Goal: Task Accomplishment & Management: Manage account settings

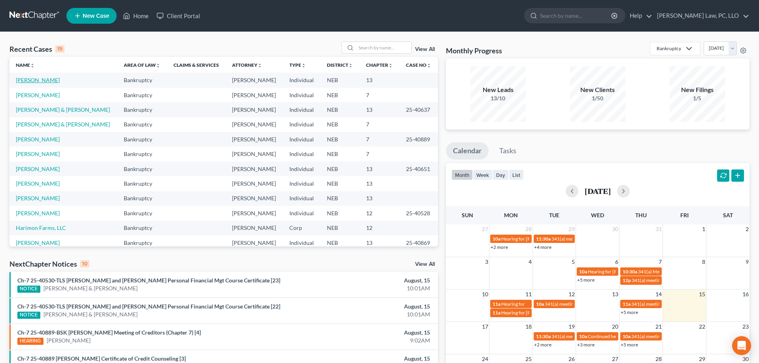
click at [45, 81] on link "[PERSON_NAME]" at bounding box center [38, 80] width 44 height 7
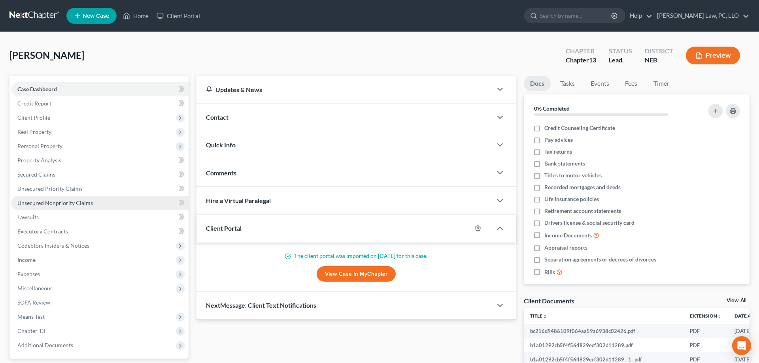
click at [68, 204] on span "Unsecured Nonpriority Claims" at bounding box center [55, 203] width 76 height 7
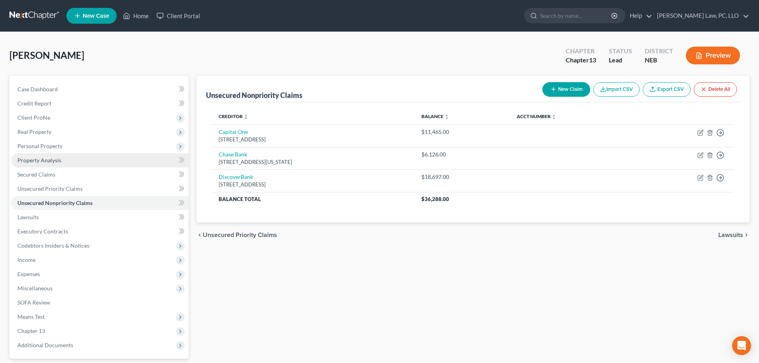
click at [52, 158] on span "Property Analysis" at bounding box center [39, 160] width 44 height 7
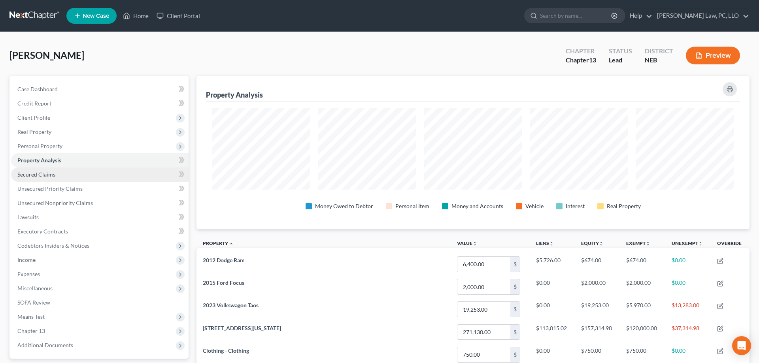
click at [97, 170] on link "Secured Claims" at bounding box center [100, 175] width 178 height 14
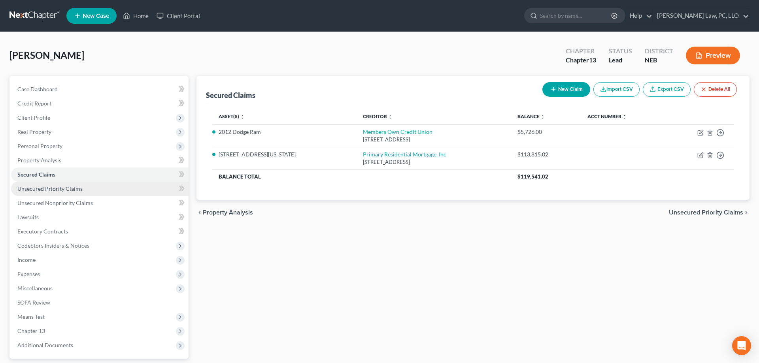
click at [89, 187] on link "Unsecured Priority Claims" at bounding box center [100, 189] width 178 height 14
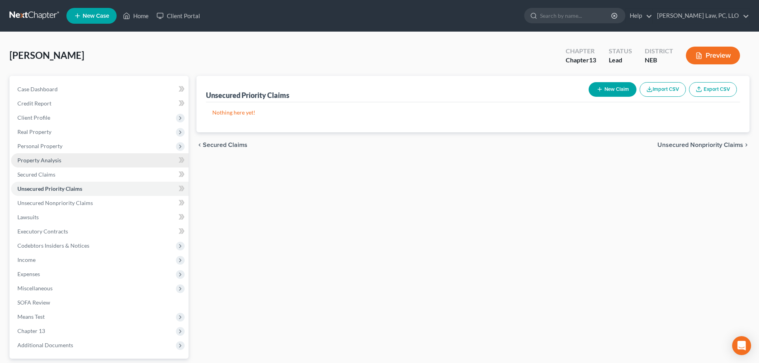
click at [76, 163] on link "Property Analysis" at bounding box center [100, 160] width 178 height 14
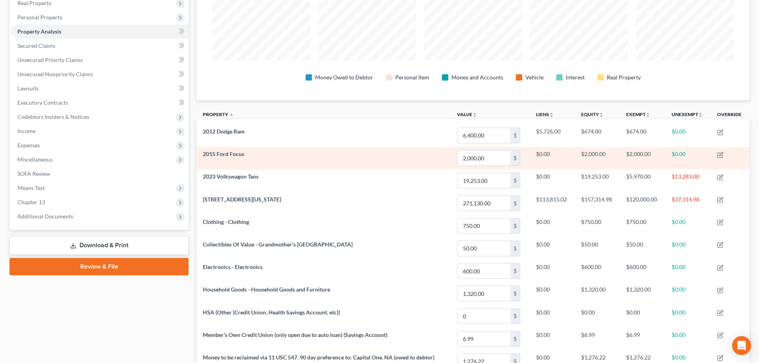
scroll to position [161, 0]
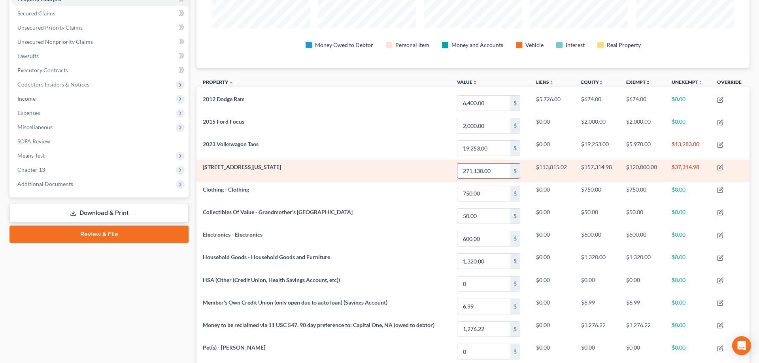
drag, startPoint x: 498, startPoint y: 169, endPoint x: 504, endPoint y: 175, distance: 8.4
click at [504, 175] on input "271,130.00" at bounding box center [484, 171] width 53 height 15
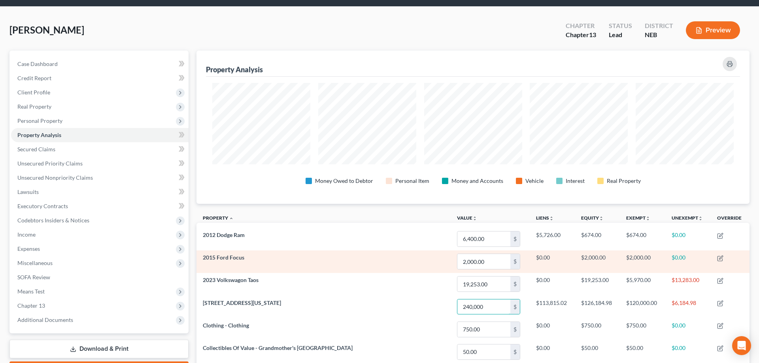
scroll to position [40, 0]
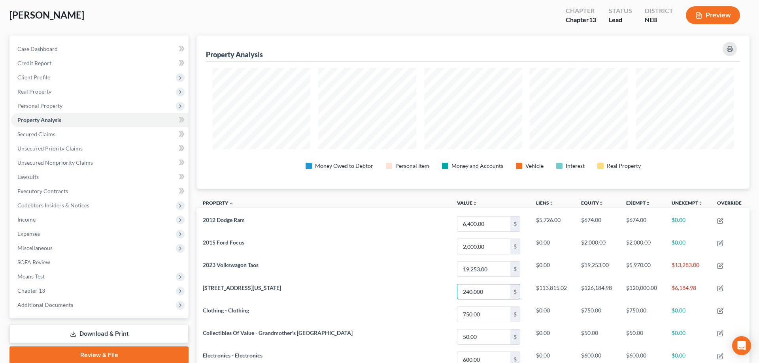
type input "240,000"
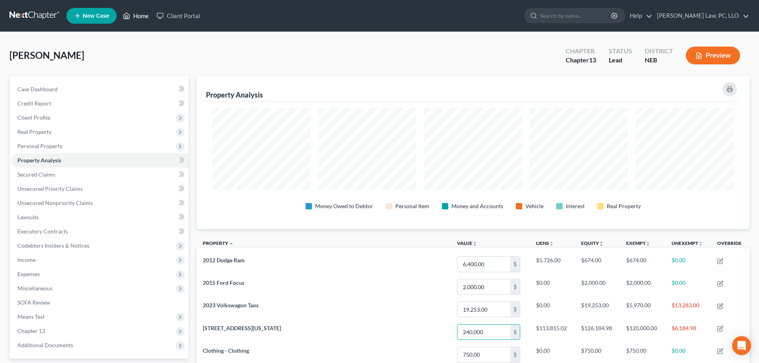
click at [131, 14] on link "Home" at bounding box center [136, 16] width 34 height 14
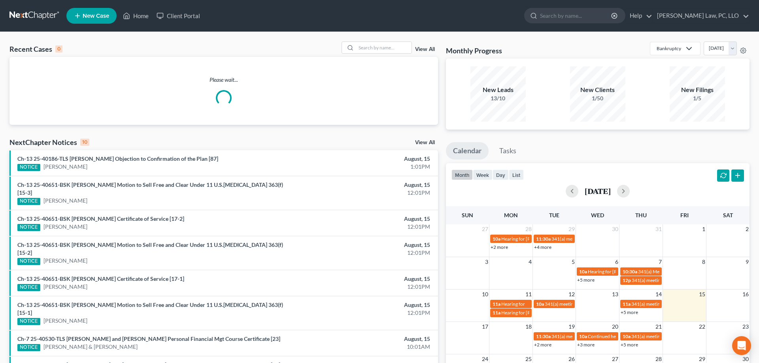
click at [90, 21] on link "New Case" at bounding box center [91, 16] width 50 height 16
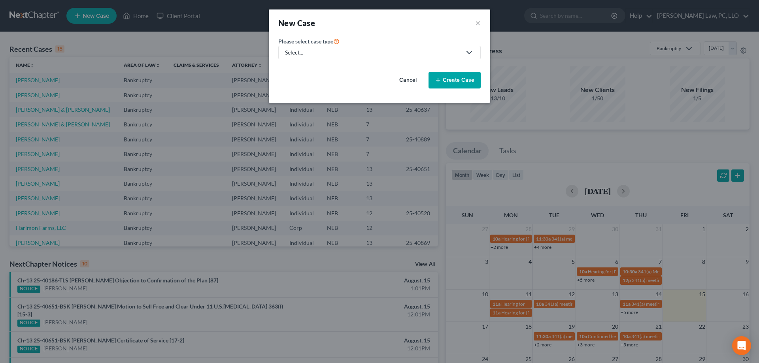
click at [332, 51] on div "Select..." at bounding box center [373, 53] width 176 height 8
click at [310, 71] on div "Bankruptcy" at bounding box center [324, 68] width 76 height 8
select select "48"
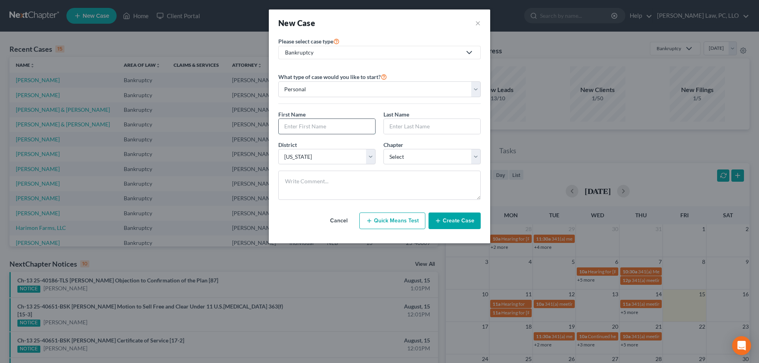
click at [349, 130] on input "text" at bounding box center [327, 126] width 97 height 15
type input "Keon"
type input "O'Brien"
click at [384, 149] on select "Select 7 11 12 13" at bounding box center [432, 157] width 97 height 16
select select "3"
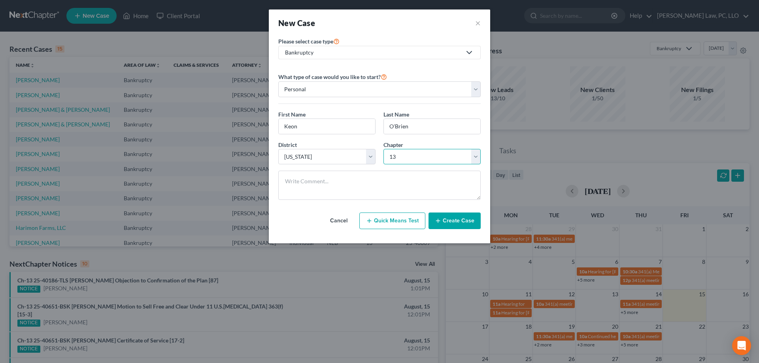
click option "13" at bounding box center [0, 0] width 0 height 0
click at [449, 220] on button "Create Case" at bounding box center [455, 221] width 52 height 17
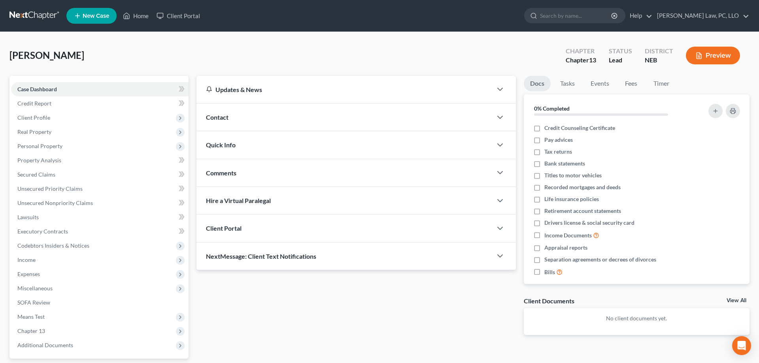
click at [277, 228] on div "Client Portal" at bounding box center [345, 228] width 296 height 27
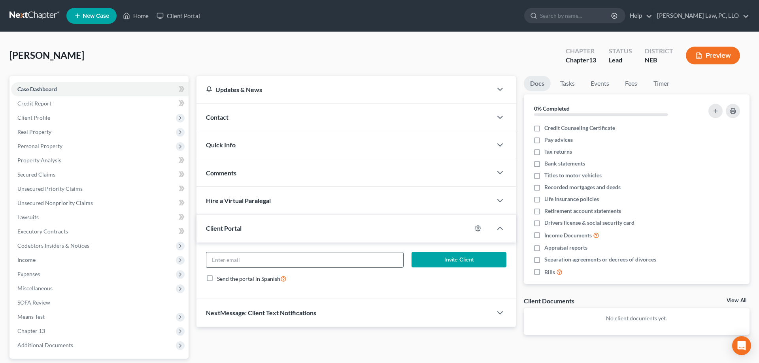
click at [315, 261] on input "email" at bounding box center [304, 260] width 197 height 15
paste input "[PERSON_NAME] <[PERSON_NAME][EMAIL_ADDRESS][PERSON_NAME][DOMAIN_NAME]>"
type input "[EMAIL_ADDRESS][PERSON_NAME][DOMAIN_NAME]"
click at [490, 262] on button "Invite Client" at bounding box center [459, 260] width 95 height 16
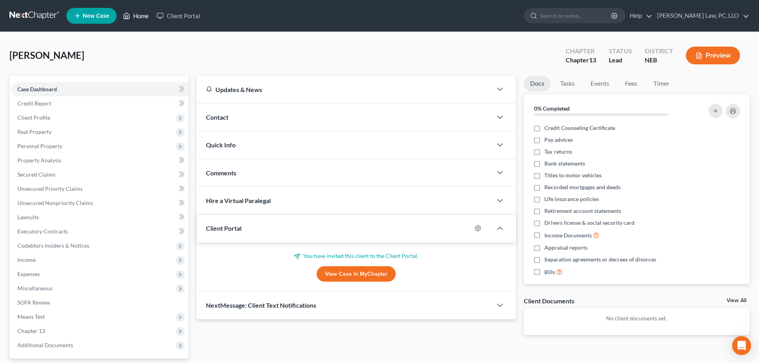
click at [139, 17] on link "Home" at bounding box center [136, 16] width 34 height 14
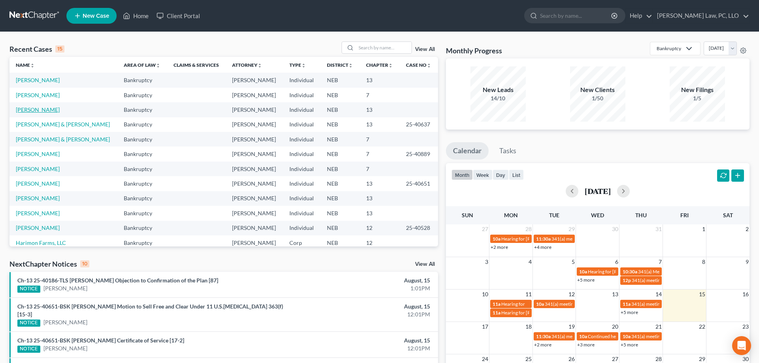
click at [36, 109] on link "[PERSON_NAME]" at bounding box center [38, 109] width 44 height 7
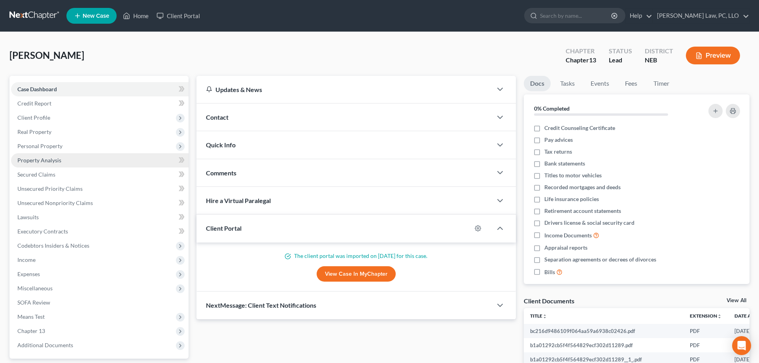
click at [70, 159] on link "Property Analysis" at bounding box center [100, 160] width 178 height 14
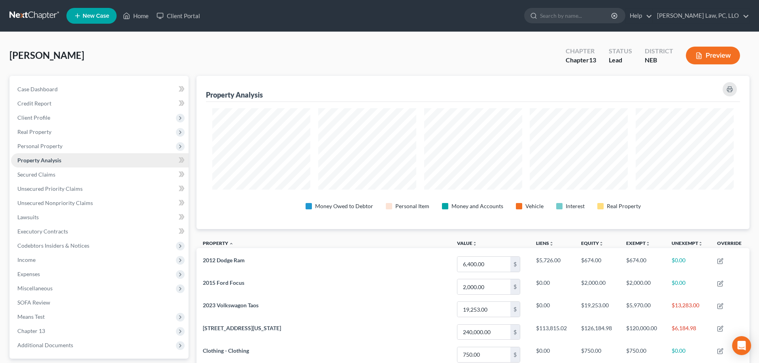
scroll to position [153, 553]
click at [53, 173] on span "Secured Claims" at bounding box center [36, 174] width 38 height 7
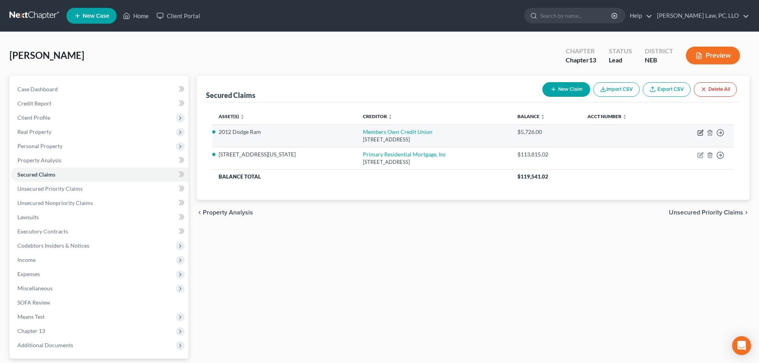
click at [698, 134] on icon "button" at bounding box center [700, 133] width 5 height 5
select select "30"
select select "0"
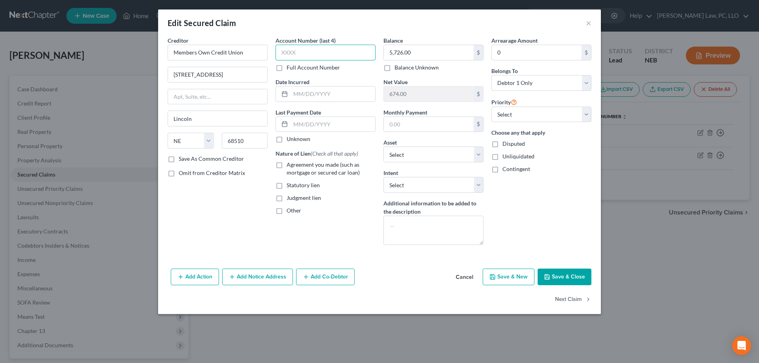
click at [345, 55] on input "text" at bounding box center [326, 53] width 100 height 16
type input "1587"
click at [568, 278] on button "Save & Close" at bounding box center [565, 277] width 54 height 17
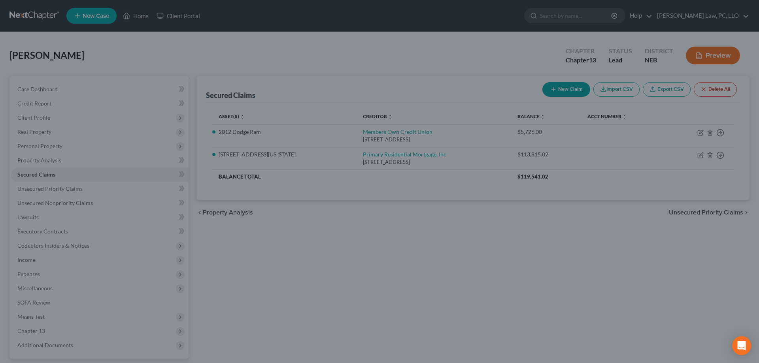
select select "12"
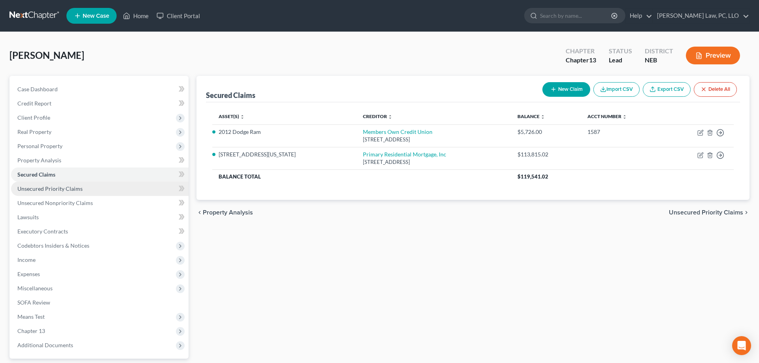
click at [71, 184] on link "Unsecured Priority Claims" at bounding box center [100, 189] width 178 height 14
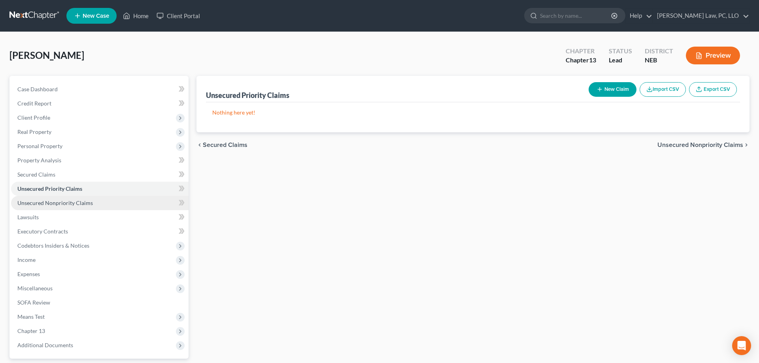
click at [69, 202] on span "Unsecured Nonpriority Claims" at bounding box center [55, 203] width 76 height 7
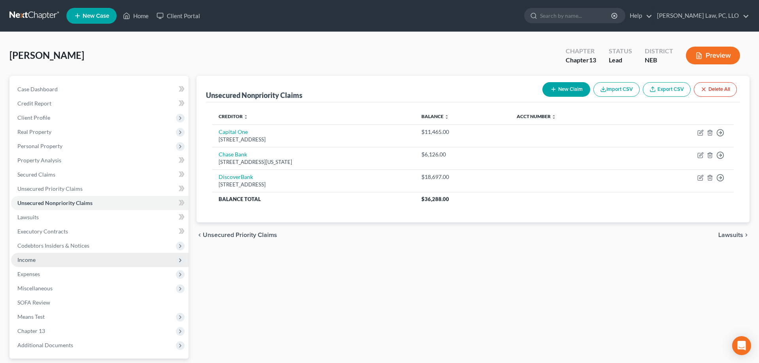
click at [70, 257] on span "Income" at bounding box center [100, 260] width 178 height 14
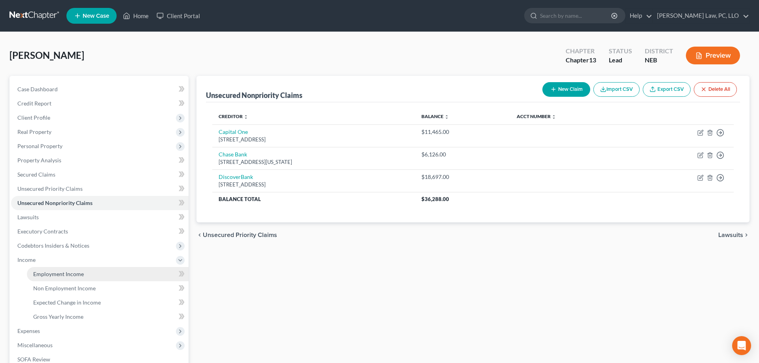
click at [72, 270] on link "Employment Income" at bounding box center [108, 274] width 162 height 14
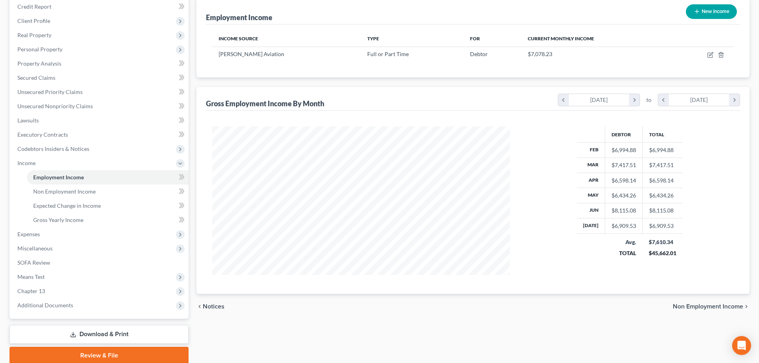
scroll to position [127, 0]
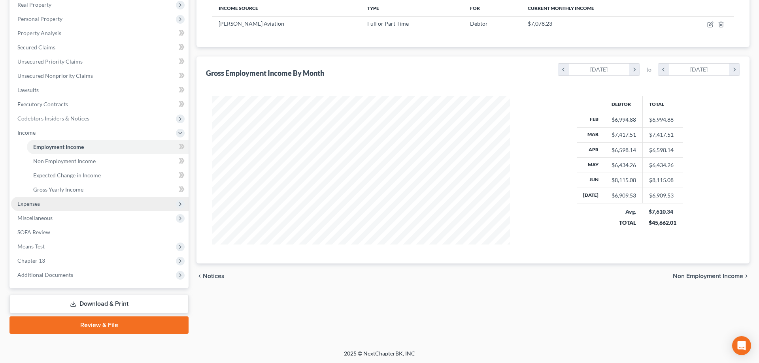
click at [43, 201] on span "Expenses" at bounding box center [100, 204] width 178 height 14
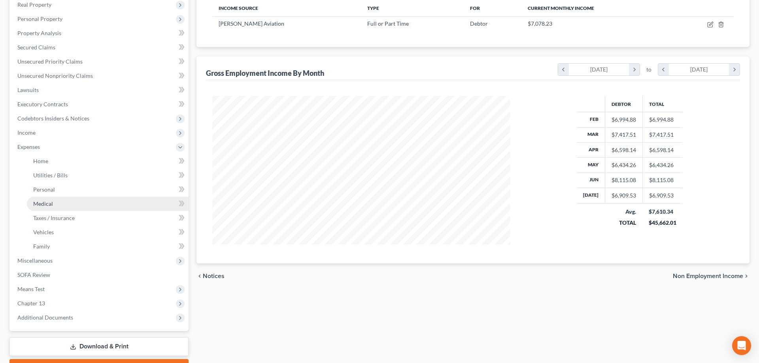
click at [45, 208] on link "Medical" at bounding box center [108, 204] width 162 height 14
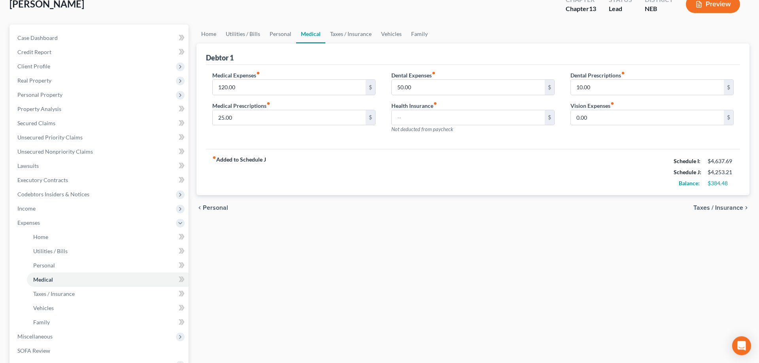
scroll to position [161, 0]
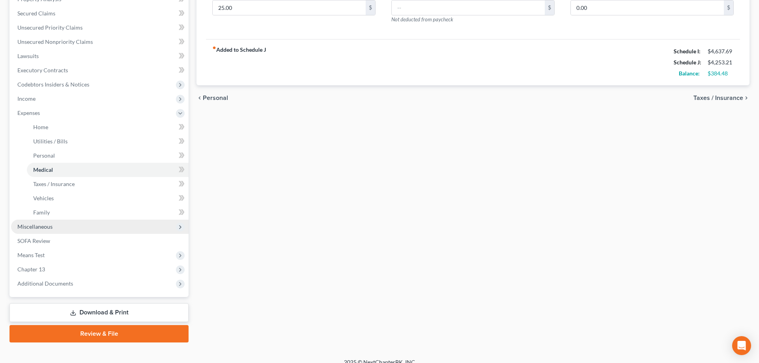
click at [65, 229] on span "Miscellaneous" at bounding box center [100, 227] width 178 height 14
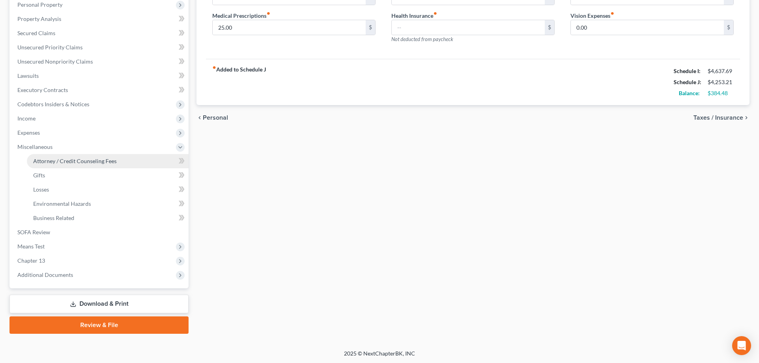
click at [86, 163] on span "Attorney / Credit Counseling Fees" at bounding box center [74, 161] width 83 height 7
select select "1"
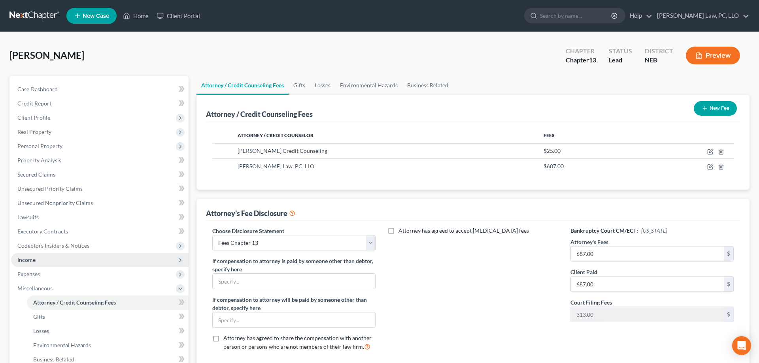
click at [56, 259] on span "Income" at bounding box center [100, 260] width 178 height 14
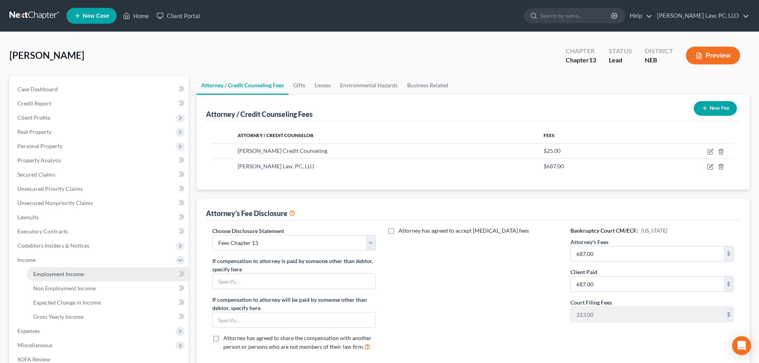
click at [70, 270] on link "Employment Income" at bounding box center [108, 274] width 162 height 14
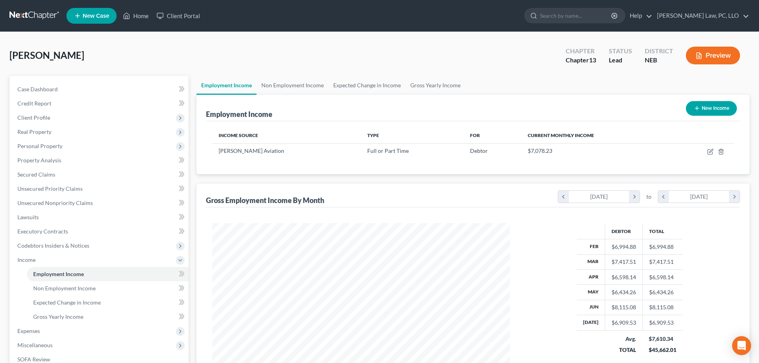
scroll to position [149, 314]
click at [710, 149] on icon "button" at bounding box center [711, 152] width 6 height 6
select select "0"
select select "30"
select select "2"
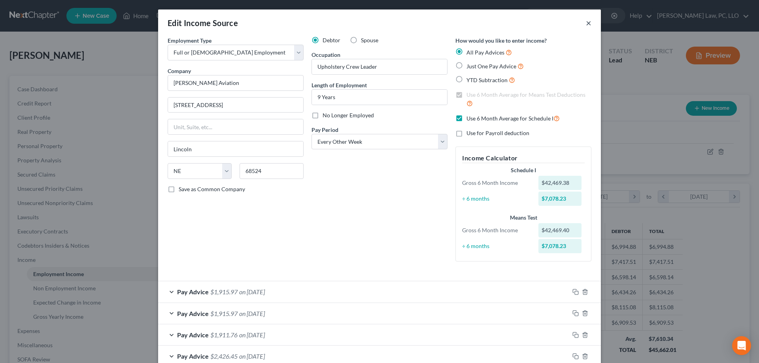
click at [587, 23] on button "×" at bounding box center [589, 22] width 6 height 9
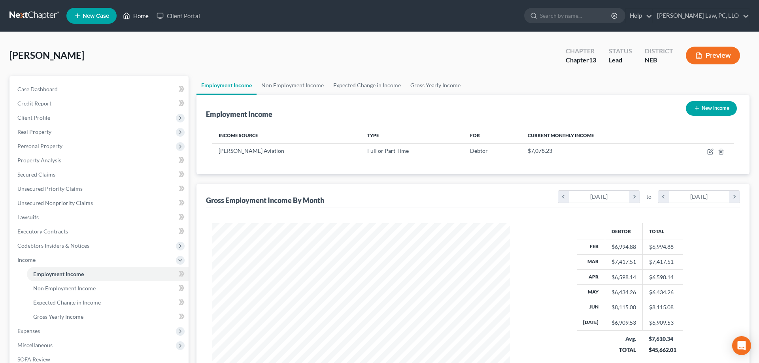
click at [134, 19] on link "Home" at bounding box center [136, 16] width 34 height 14
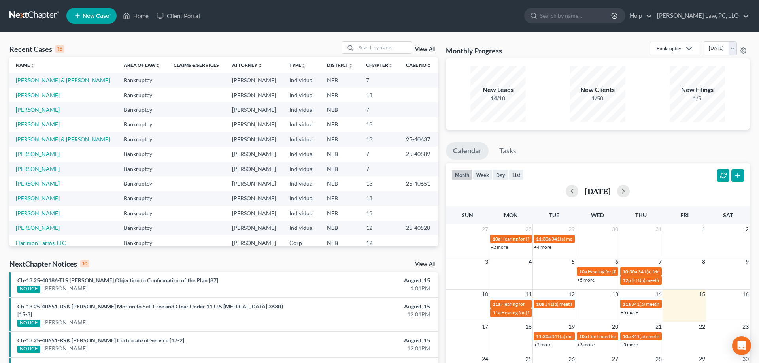
click at [36, 96] on link "[PERSON_NAME]" at bounding box center [38, 95] width 44 height 7
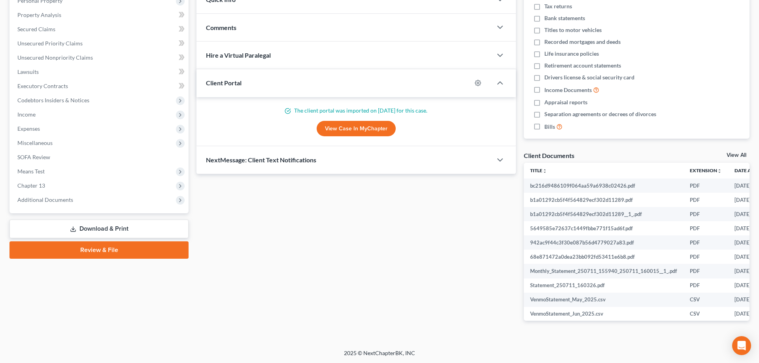
click at [114, 223] on link "Download & Print" at bounding box center [98, 229] width 179 height 19
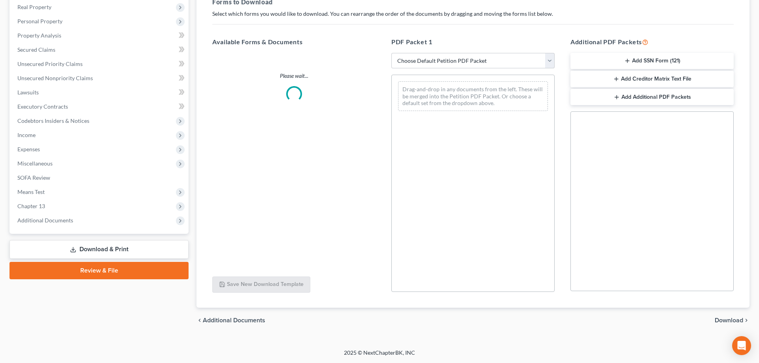
scroll to position [125, 0]
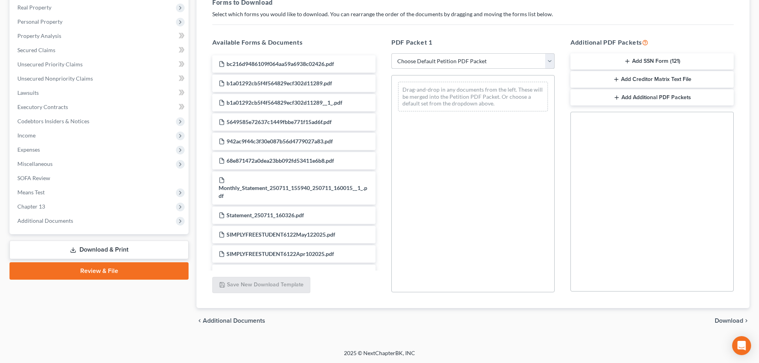
click at [392, 53] on select "Choose Default Petition PDF Packet Complete Bankruptcy Petition (all forms and …" at bounding box center [473, 61] width 163 height 16
select select "7"
click option "Chapter 13 Template" at bounding box center [0, 0] width 0 height 0
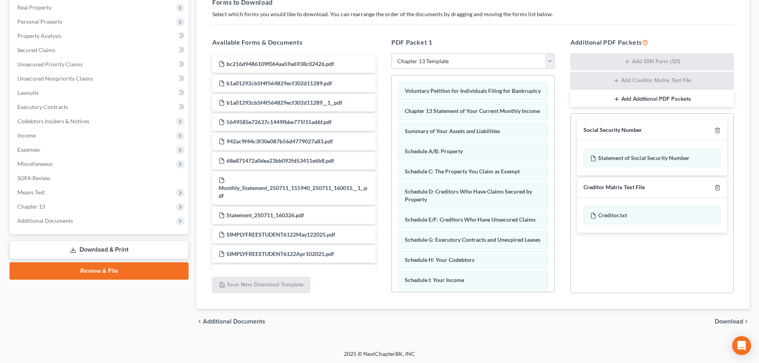
click at [726, 323] on span "Download" at bounding box center [729, 322] width 28 height 6
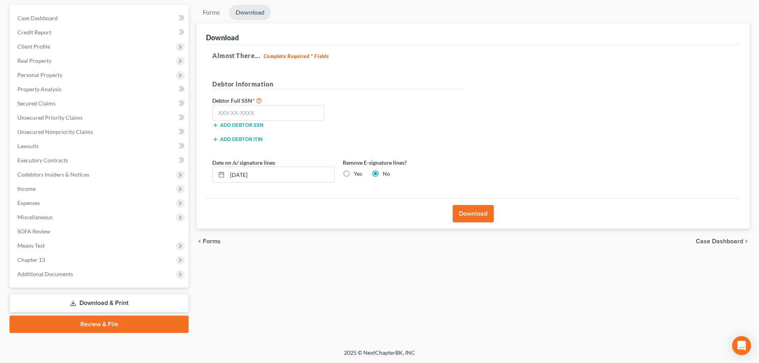
scroll to position [70, 0]
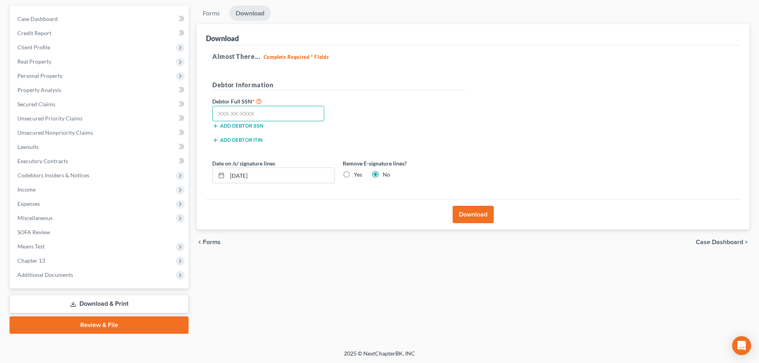
click at [287, 115] on input "text" at bounding box center [268, 114] width 112 height 16
type input "508-33-6846"
click at [354, 176] on label "Yes" at bounding box center [358, 175] width 8 height 8
click at [357, 176] on input "Yes" at bounding box center [359, 173] width 5 height 5
radio input "true"
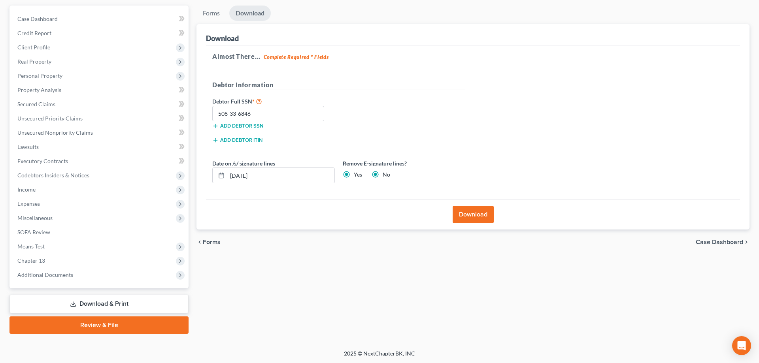
radio input "false"
drag, startPoint x: 233, startPoint y: 174, endPoint x: 226, endPoint y: 173, distance: 6.4
click at [227, 174] on input "[DATE]" at bounding box center [280, 175] width 107 height 15
click at [465, 214] on button "Download" at bounding box center [473, 214] width 41 height 17
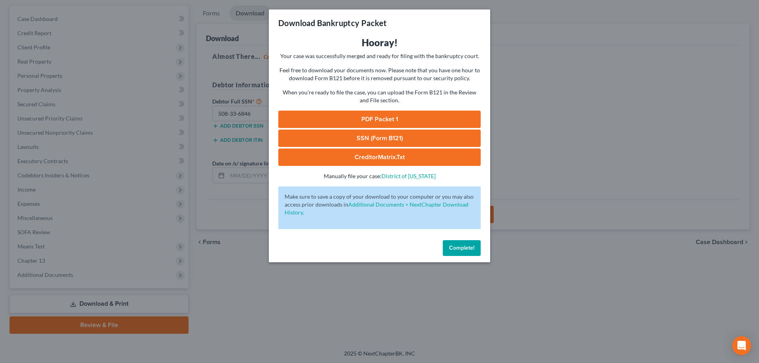
click at [380, 139] on link "SSN (Form B121)" at bounding box center [379, 138] width 203 height 17
click at [360, 117] on link "PDF Packet 1" at bounding box center [379, 119] width 203 height 17
click at [471, 248] on span "Complete!" at bounding box center [461, 248] width 25 height 7
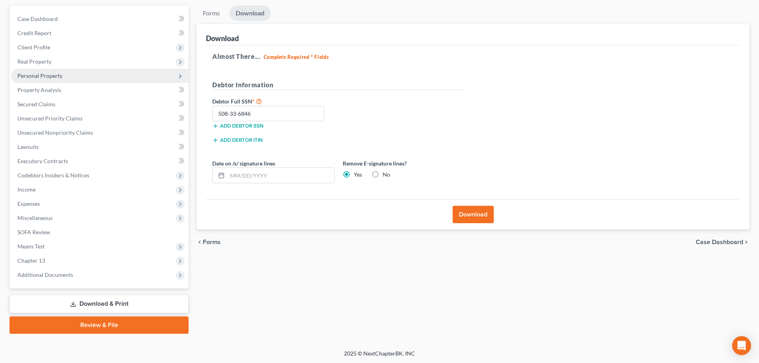
click at [66, 73] on span "Personal Property" at bounding box center [100, 76] width 178 height 14
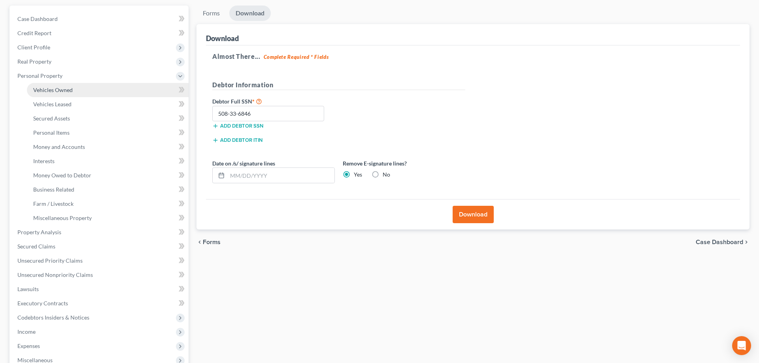
click at [69, 92] on span "Vehicles Owned" at bounding box center [53, 90] width 40 height 7
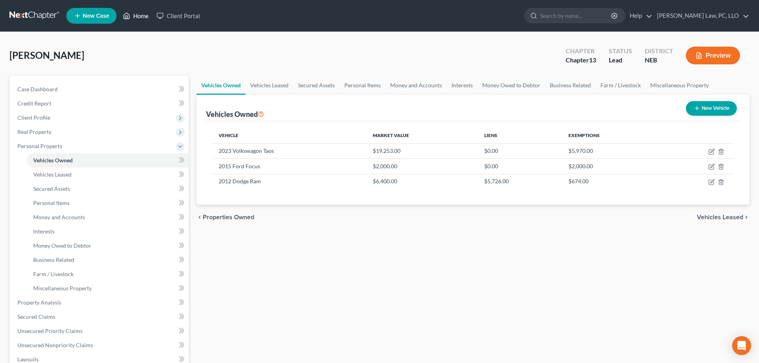
click at [124, 15] on icon at bounding box center [126, 15] width 7 height 9
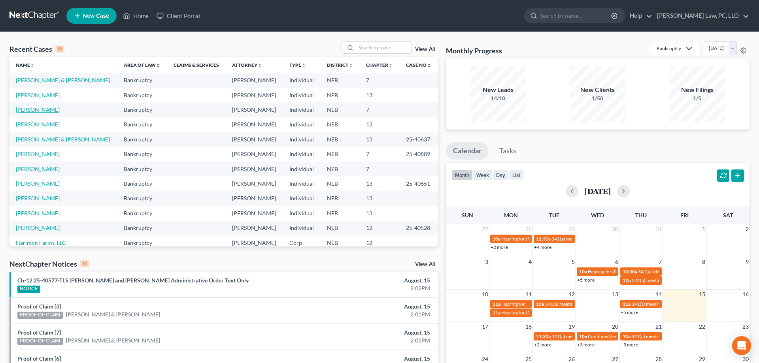
click at [36, 111] on link "[PERSON_NAME]" at bounding box center [38, 109] width 44 height 7
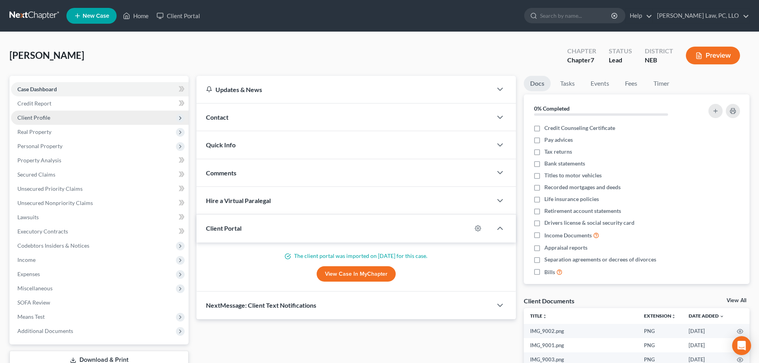
click at [37, 119] on span "Client Profile" at bounding box center [33, 117] width 33 height 7
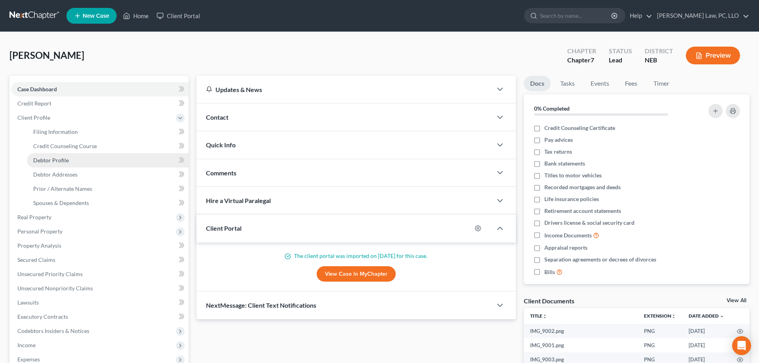
click at [72, 160] on link "Debtor Profile" at bounding box center [108, 160] width 162 height 14
select select "0"
select select "2"
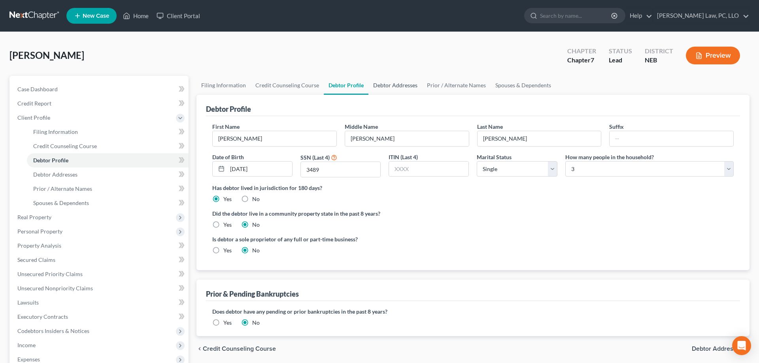
click at [405, 84] on link "Debtor Addresses" at bounding box center [396, 85] width 54 height 19
select select "0"
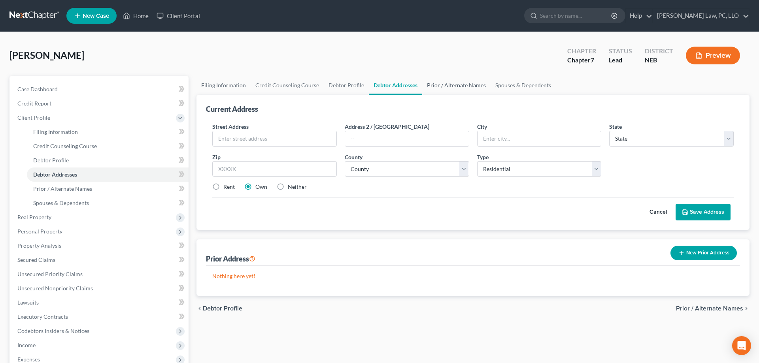
click at [450, 83] on link "Prior / Alternate Names" at bounding box center [456, 85] width 68 height 19
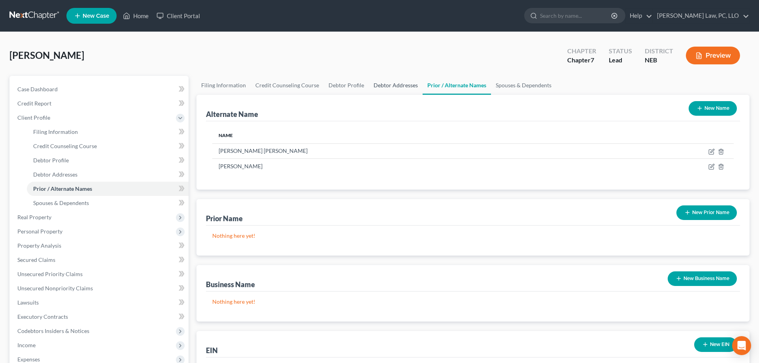
drag, startPoint x: 449, startPoint y: 86, endPoint x: 387, endPoint y: 86, distance: 62.1
click at [449, 86] on link "Prior / Alternate Names" at bounding box center [457, 85] width 68 height 19
click at [380, 85] on link "Debtor Addresses" at bounding box center [396, 85] width 54 height 19
select select "0"
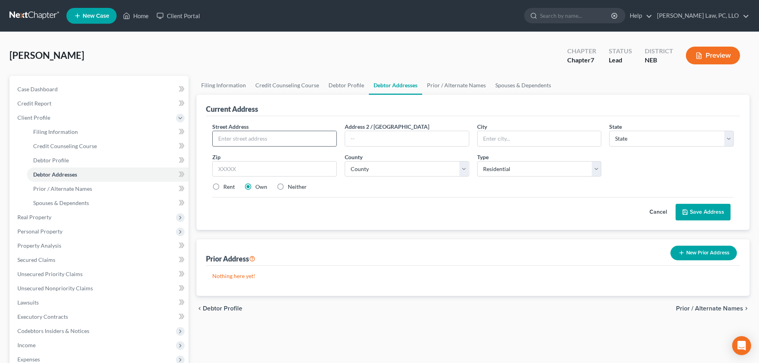
click at [311, 134] on input "text" at bounding box center [275, 138] width 124 height 15
type input "1740 SW 11th"
type input "68522"
type input "Lincoln"
select select "30"
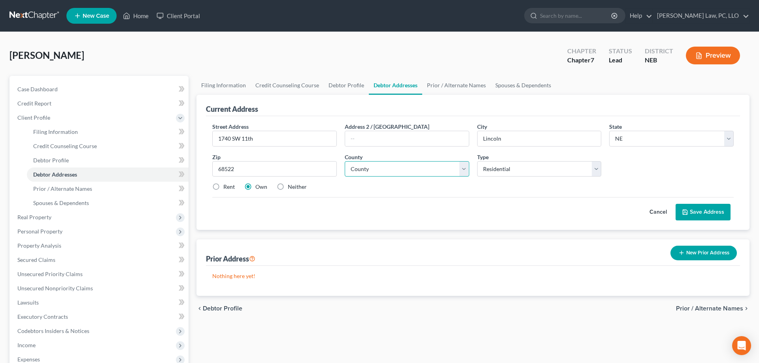
click at [345, 161] on select "County [GEOGRAPHIC_DATA] [GEOGRAPHIC_DATA] [GEOGRAPHIC_DATA] [GEOGRAPHIC_DATA] …" at bounding box center [407, 169] width 125 height 16
select select "54"
click option "[GEOGRAPHIC_DATA]" at bounding box center [0, 0] width 0 height 0
click at [687, 207] on button "Save Address" at bounding box center [703, 212] width 55 height 17
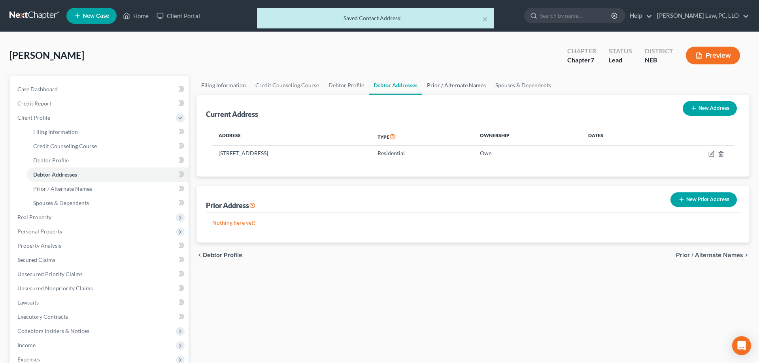
click at [447, 84] on link "Prior / Alternate Names" at bounding box center [456, 85] width 68 height 19
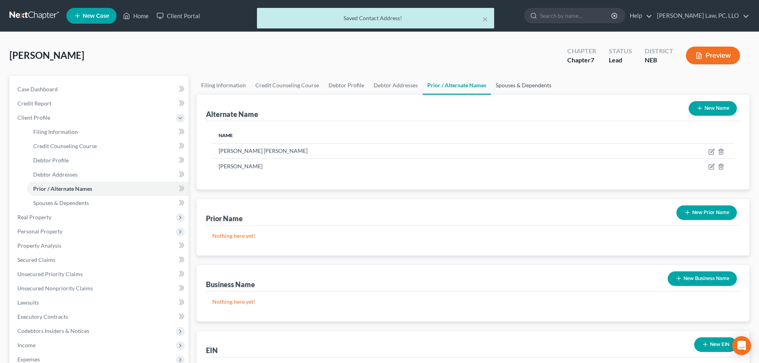
click at [509, 91] on link "Spouses & Dependents" at bounding box center [523, 85] width 65 height 19
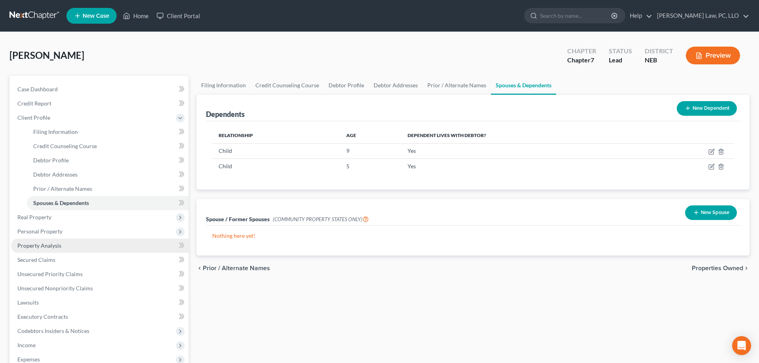
click at [59, 245] on span "Property Analysis" at bounding box center [39, 245] width 44 height 7
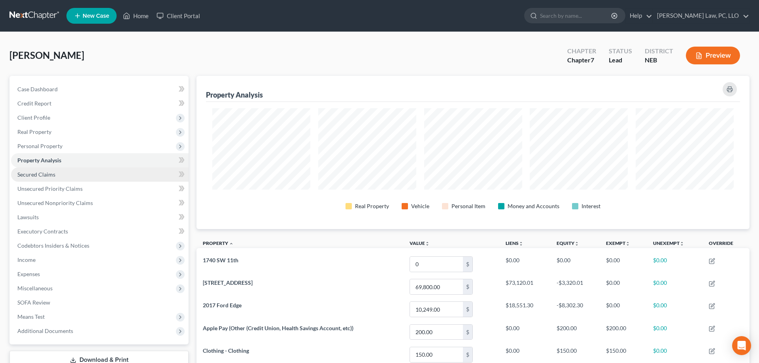
click at [42, 175] on span "Secured Claims" at bounding box center [36, 174] width 38 height 7
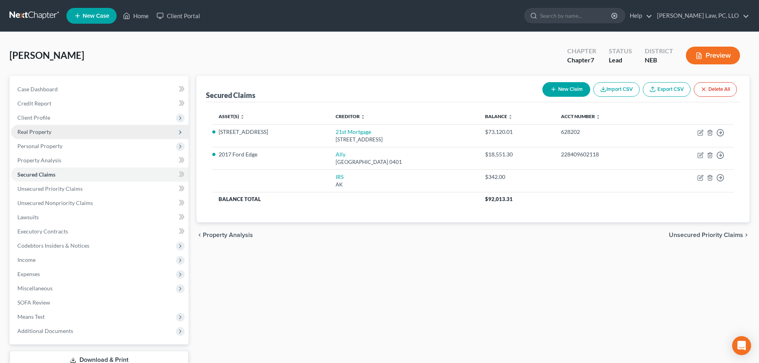
click at [41, 133] on span "Real Property" at bounding box center [34, 132] width 34 height 7
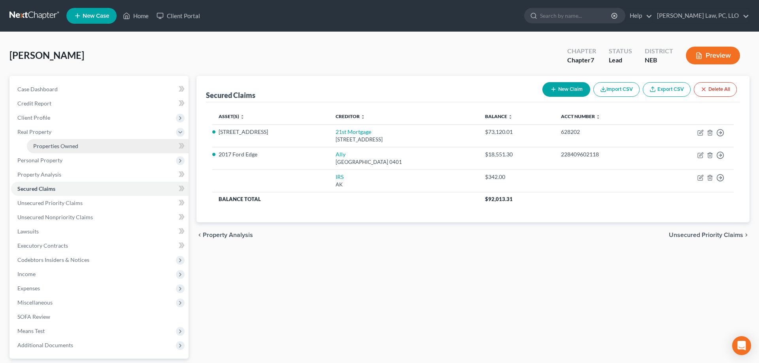
click at [55, 146] on span "Properties Owned" at bounding box center [55, 146] width 45 height 7
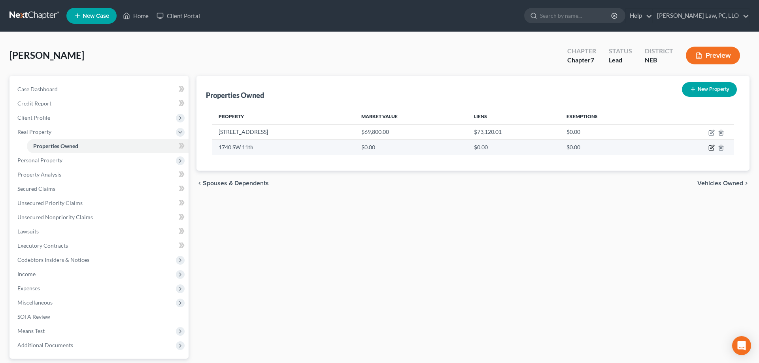
click at [711, 149] on icon "button" at bounding box center [713, 148] width 4 height 4
select select "30"
select select "54"
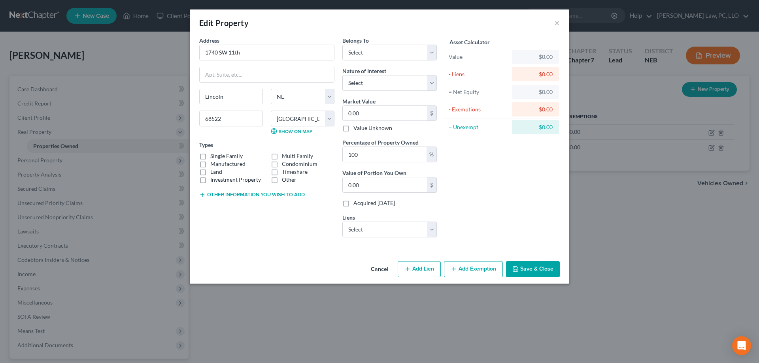
click at [375, 270] on button "Cancel" at bounding box center [380, 270] width 30 height 16
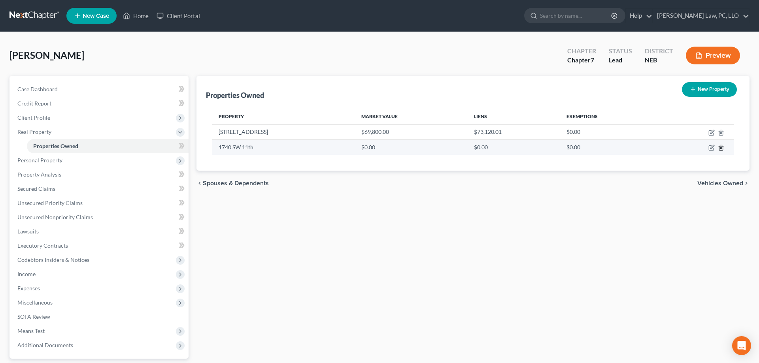
click at [721, 147] on icon "button" at bounding box center [721, 148] width 6 height 6
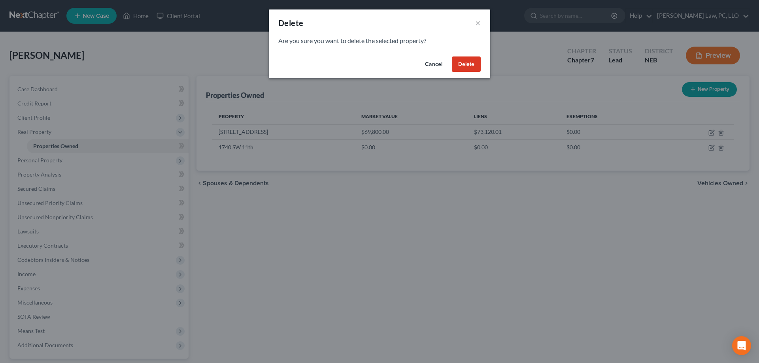
click at [462, 63] on button "Delete" at bounding box center [466, 65] width 29 height 16
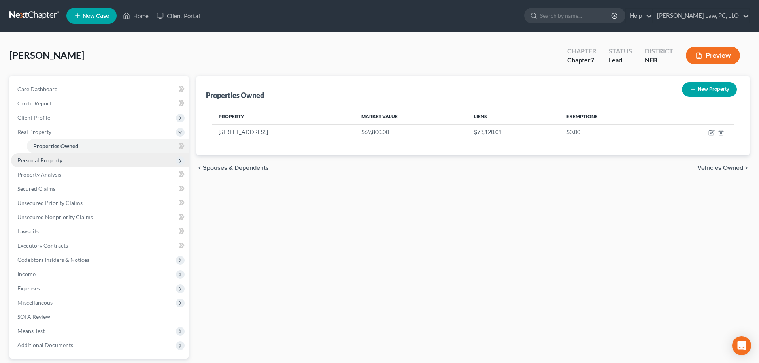
click at [80, 158] on span "Personal Property" at bounding box center [100, 160] width 178 height 14
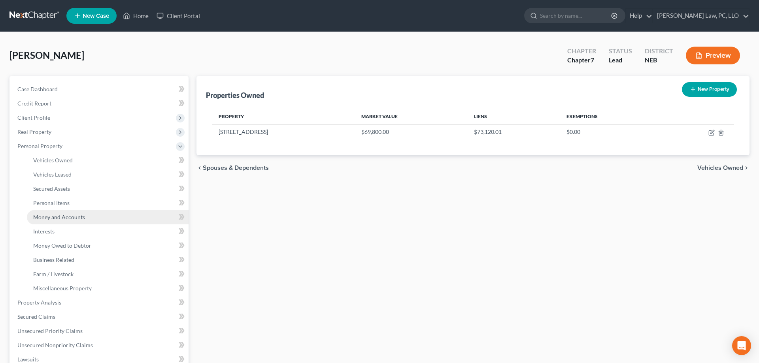
click at [68, 220] on span "Money and Accounts" at bounding box center [59, 217] width 52 height 7
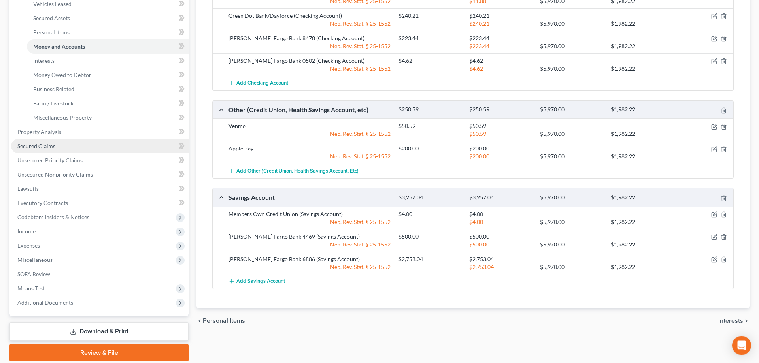
scroll to position [158, 0]
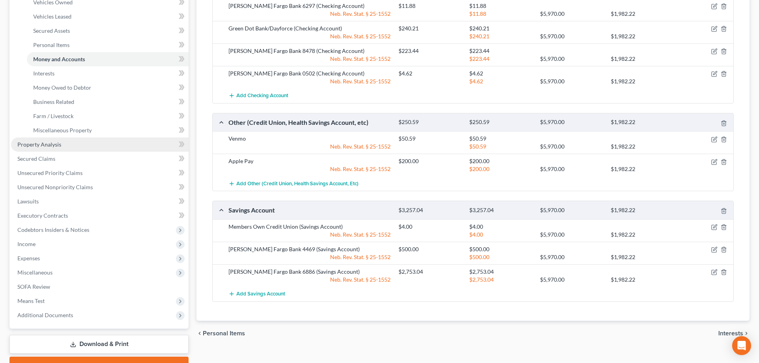
click at [74, 144] on link "Property Analysis" at bounding box center [100, 145] width 178 height 14
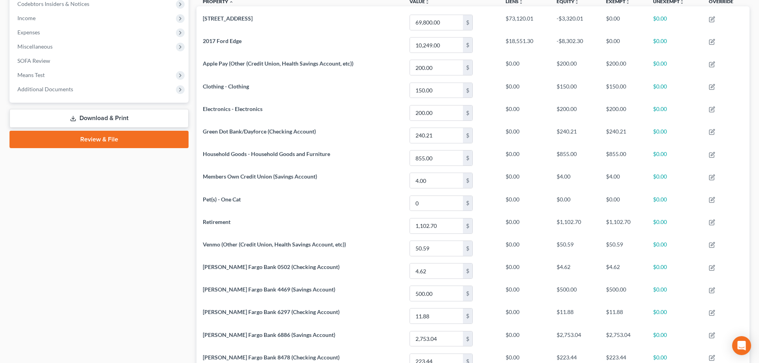
scroll to position [81, 0]
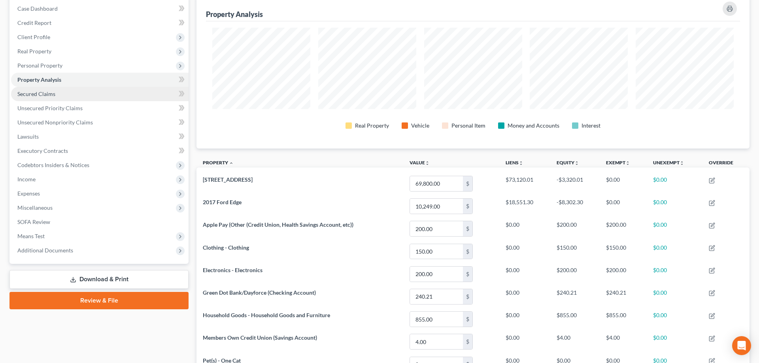
click at [47, 93] on span "Secured Claims" at bounding box center [36, 94] width 38 height 7
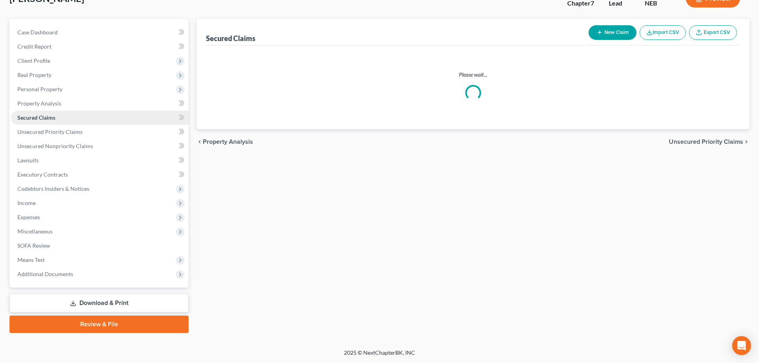
scroll to position [56, 0]
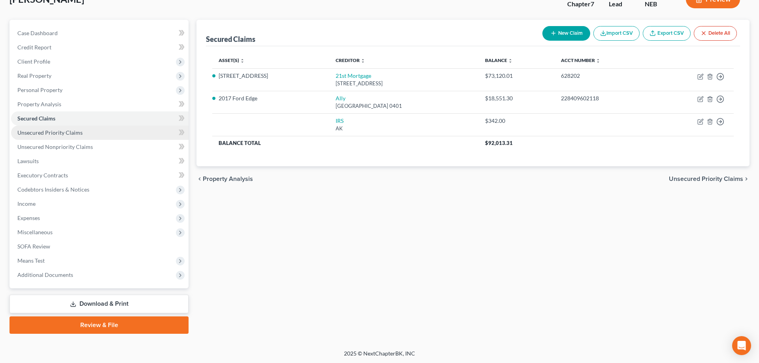
click at [59, 132] on span "Unsecured Priority Claims" at bounding box center [49, 132] width 65 height 7
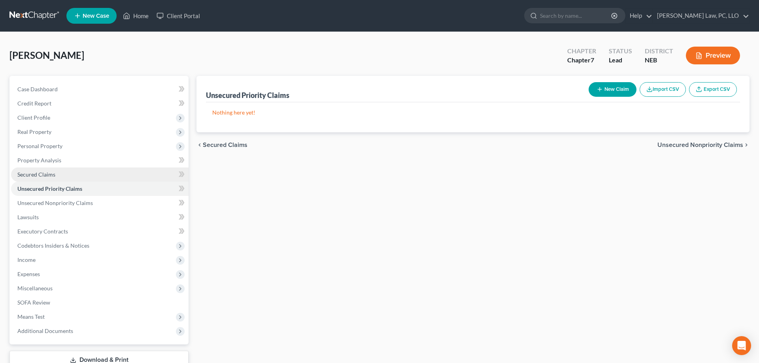
click at [42, 174] on span "Secured Claims" at bounding box center [36, 174] width 38 height 7
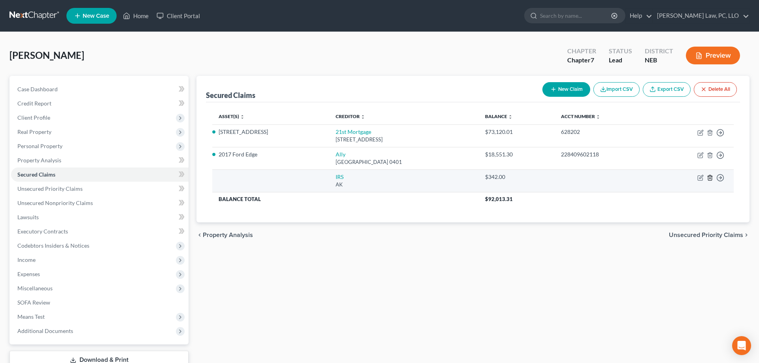
click at [709, 178] on icon "button" at bounding box center [710, 177] width 4 height 5
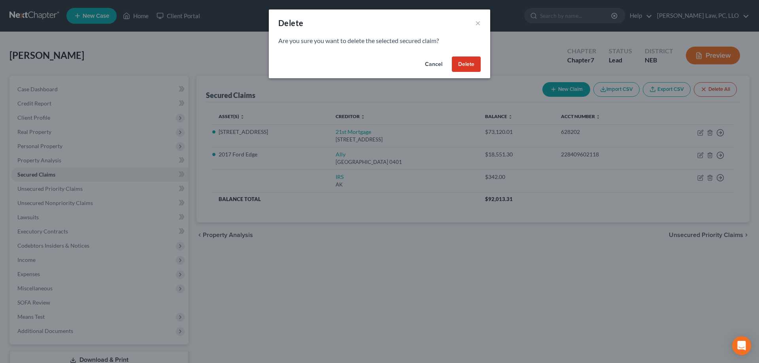
click at [468, 62] on button "Delete" at bounding box center [466, 65] width 29 height 16
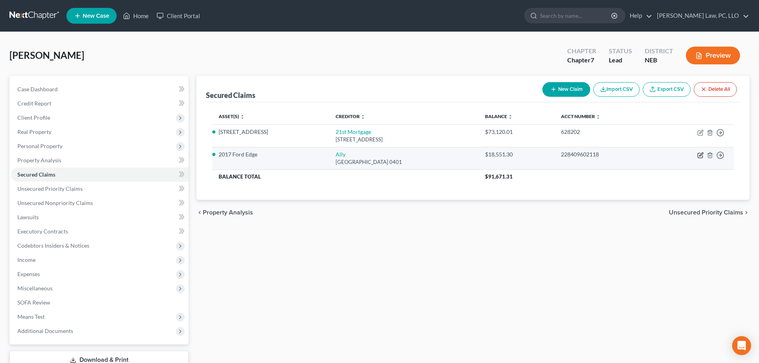
click at [700, 155] on icon "button" at bounding box center [702, 155] width 4 height 4
select select "45"
select select "3"
select select "2"
select select "0"
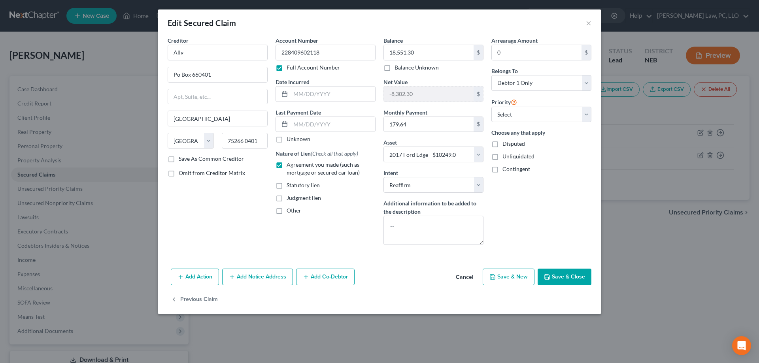
click at [463, 275] on button "Cancel" at bounding box center [465, 278] width 30 height 16
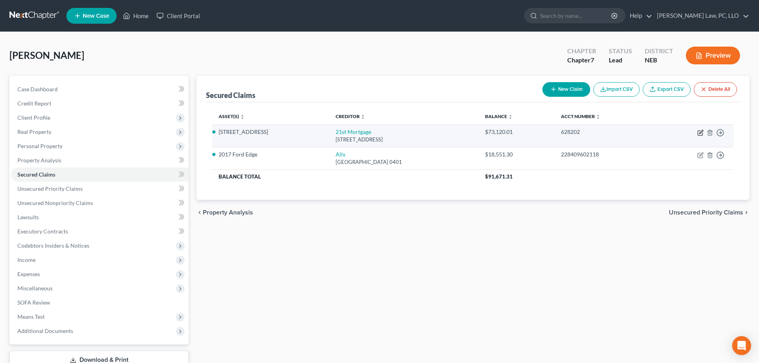
click at [702, 131] on icon "button" at bounding box center [702, 132] width 4 height 4
select select "44"
select select "2"
select select "0"
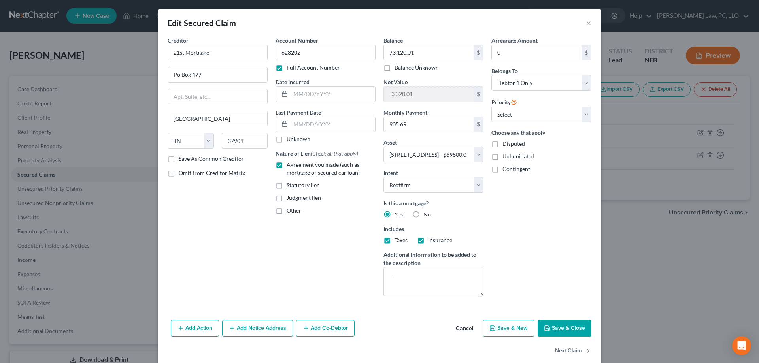
click at [472, 330] on button "Cancel" at bounding box center [465, 329] width 30 height 16
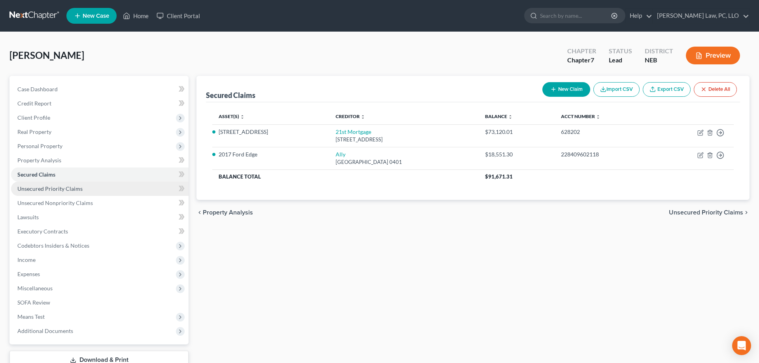
click at [65, 187] on span "Unsecured Priority Claims" at bounding box center [49, 189] width 65 height 7
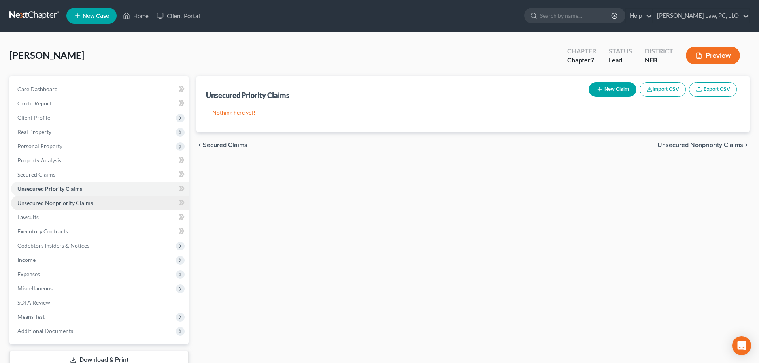
click at [115, 205] on link "Unsecured Nonpriority Claims" at bounding box center [100, 203] width 178 height 14
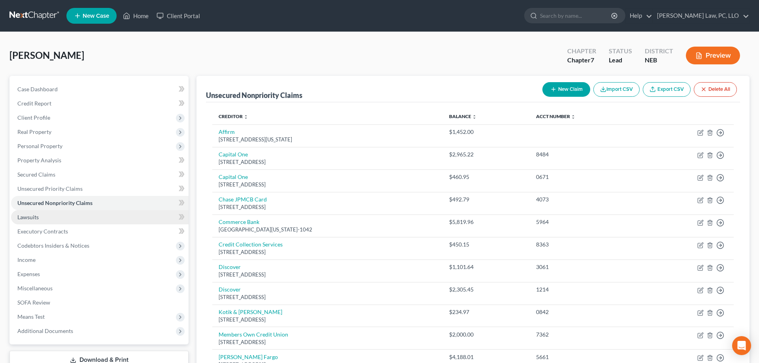
click at [59, 221] on link "Lawsuits" at bounding box center [100, 217] width 178 height 14
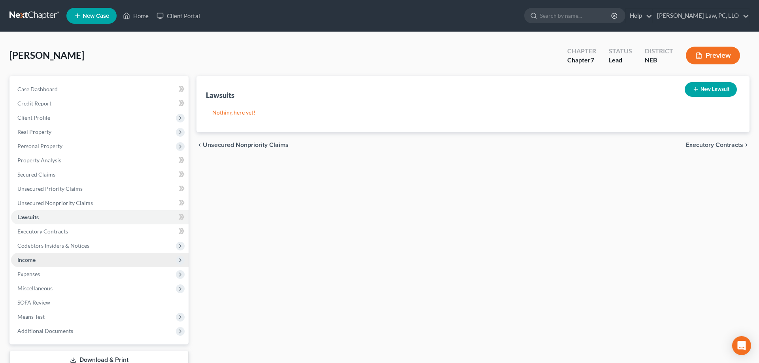
click at [49, 262] on span "Income" at bounding box center [100, 260] width 178 height 14
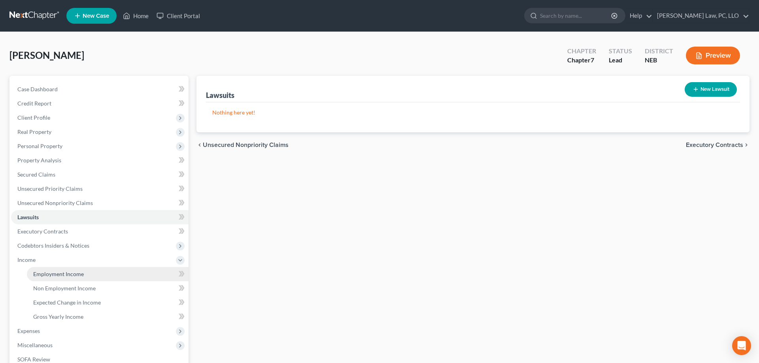
click at [54, 270] on link "Employment Income" at bounding box center [108, 274] width 162 height 14
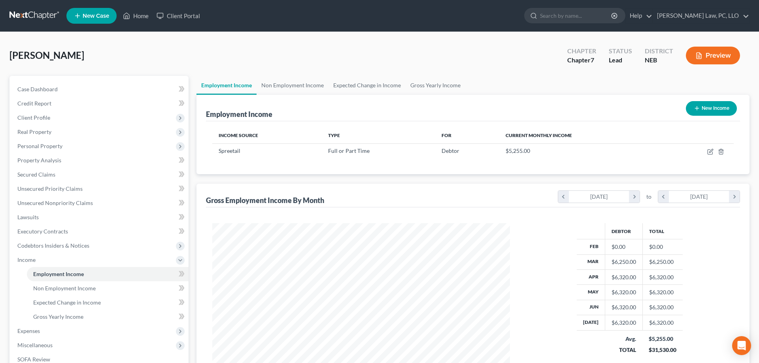
scroll to position [149, 314]
click at [711, 152] on icon "button" at bounding box center [711, 152] width 6 height 6
select select "0"
select select "30"
select select "0"
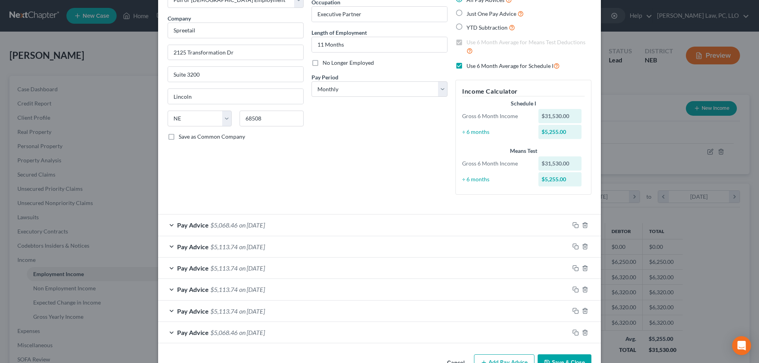
scroll to position [76, 0]
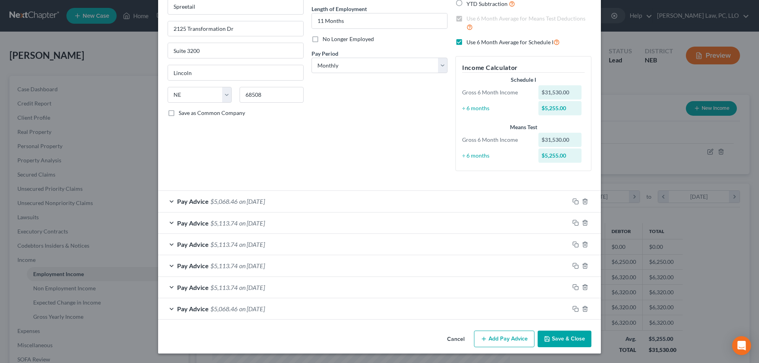
click at [457, 339] on button "Cancel" at bounding box center [456, 340] width 30 height 16
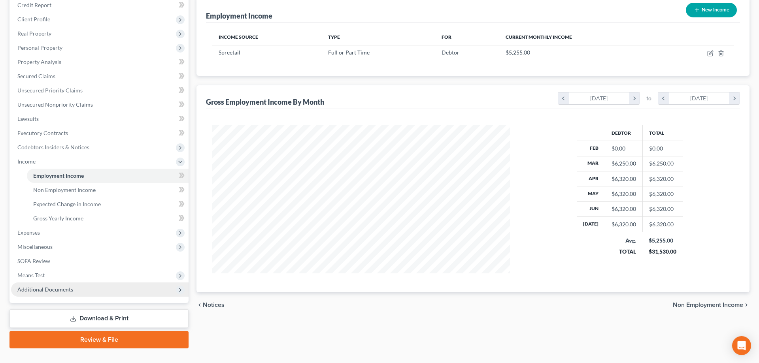
scroll to position [113, 0]
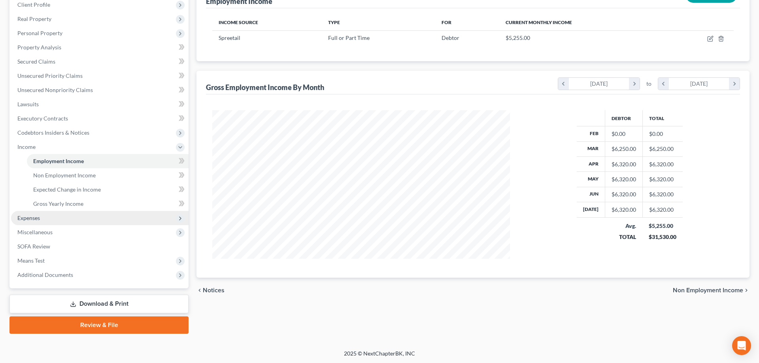
click at [21, 220] on span "Expenses" at bounding box center [28, 218] width 23 height 7
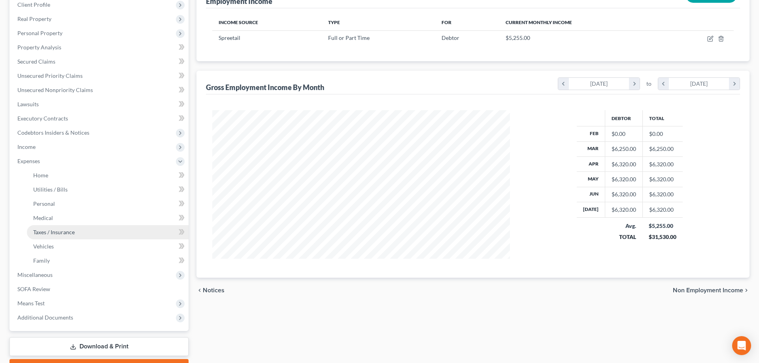
click at [43, 236] on link "Taxes / Insurance" at bounding box center [108, 232] width 162 height 14
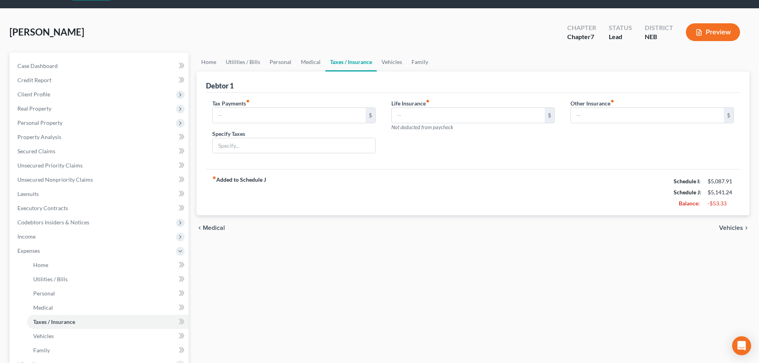
scroll to position [156, 0]
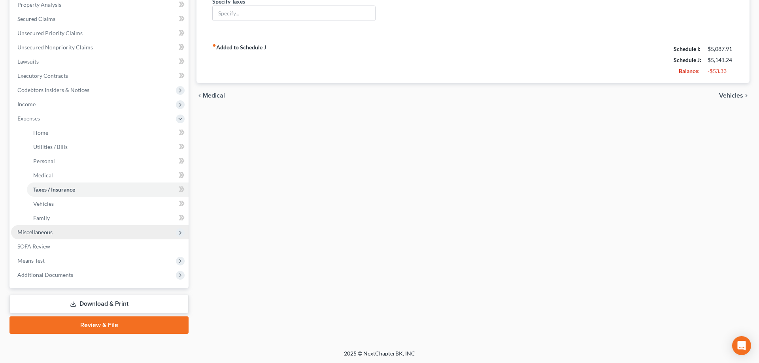
click at [47, 231] on span "Miscellaneous" at bounding box center [34, 232] width 35 height 7
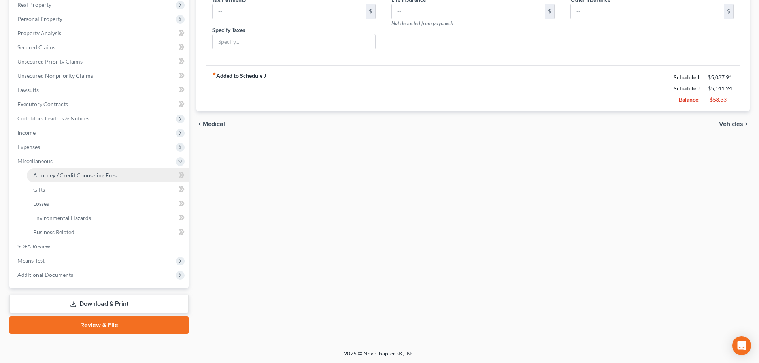
click at [86, 174] on span "Attorney / Credit Counseling Fees" at bounding box center [74, 175] width 83 height 7
select select "2"
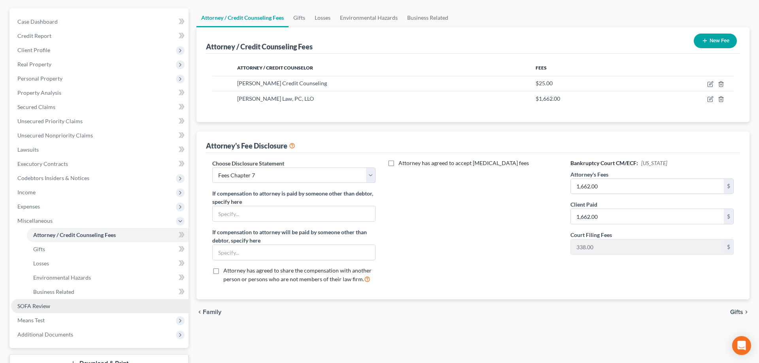
scroll to position [127, 0]
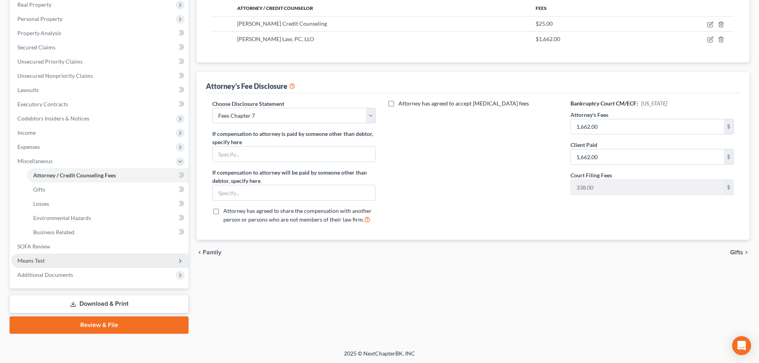
click at [46, 259] on span "Means Test" at bounding box center [100, 261] width 178 height 14
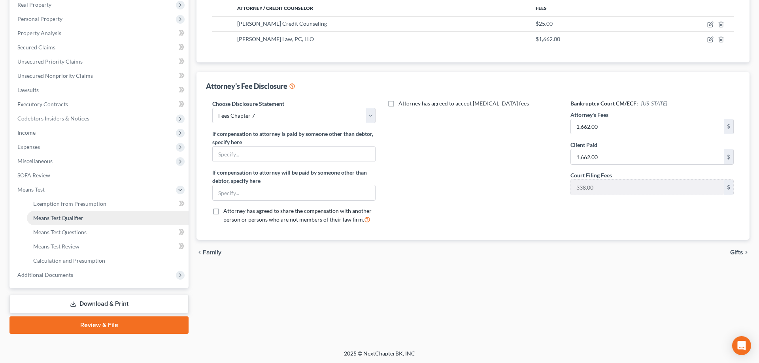
click at [70, 221] on span "Means Test Qualifier" at bounding box center [58, 218] width 50 height 7
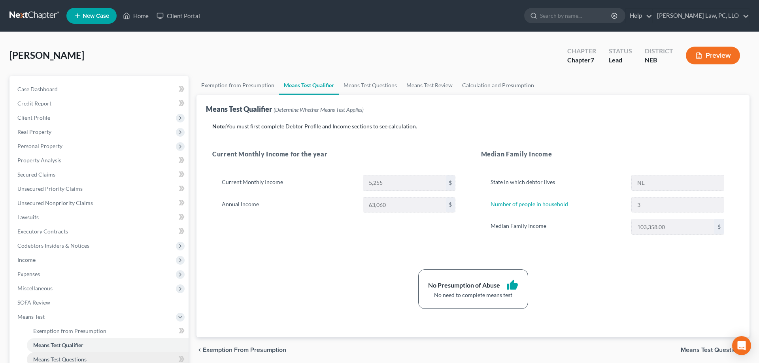
scroll to position [127, 0]
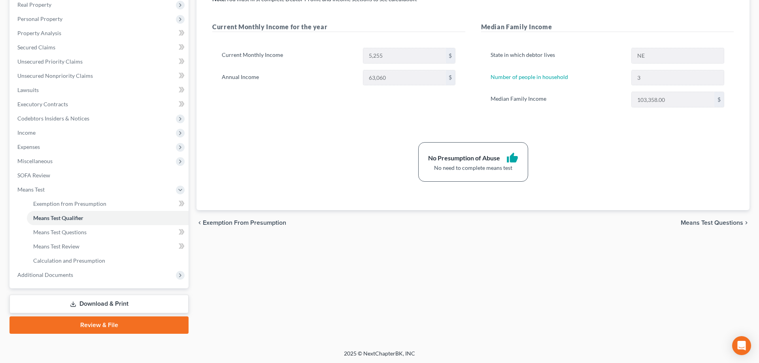
click at [112, 303] on link "Download & Print" at bounding box center [98, 304] width 179 height 19
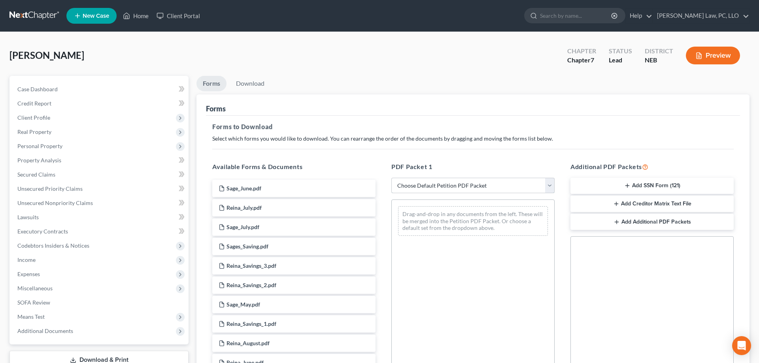
click at [392, 178] on select "Choose Default Petition PDF Packet Complete Bankruptcy Petition (all forms and …" at bounding box center [473, 186] width 163 height 16
select select "4"
click option "Chapter 7 Packet for Filing" at bounding box center [0, 0] width 0 height 0
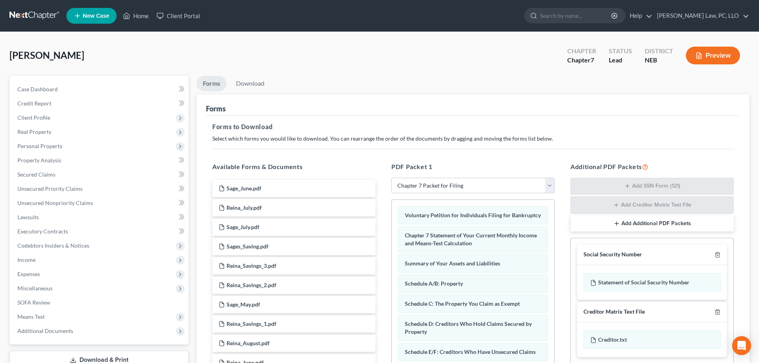
scroll to position [125, 0]
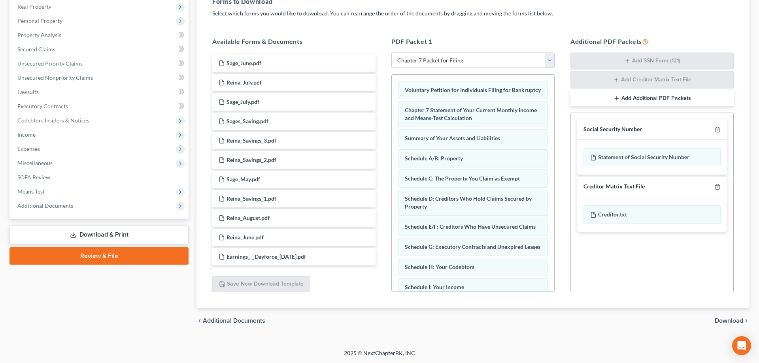
click at [729, 321] on span "Download" at bounding box center [729, 321] width 28 height 6
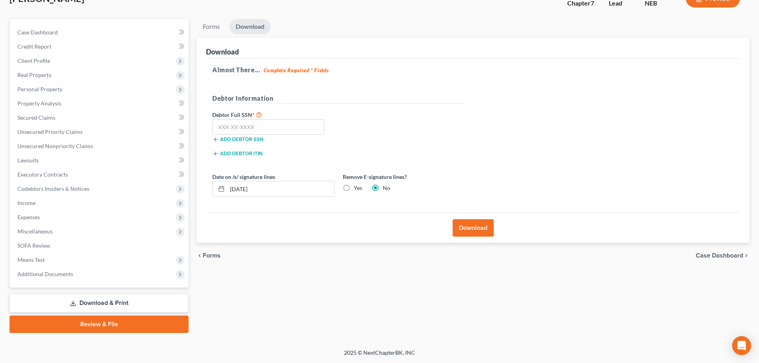
scroll to position [56, 0]
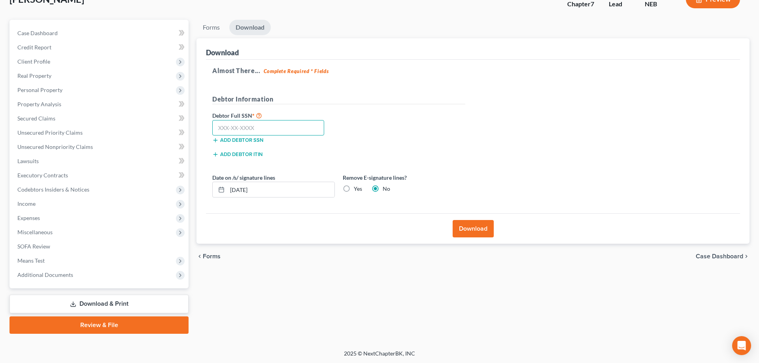
click at [297, 127] on input "text" at bounding box center [268, 128] width 112 height 16
type input "388-08-3489"
click at [354, 188] on label "Yes" at bounding box center [358, 189] width 8 height 8
click at [357, 188] on input "Yes" at bounding box center [359, 187] width 5 height 5
radio input "true"
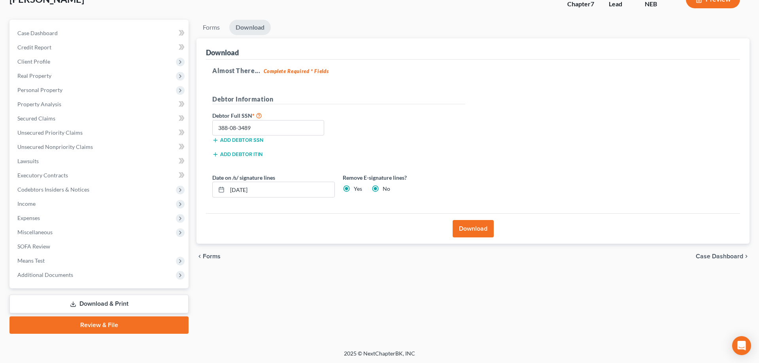
radio input "false"
drag, startPoint x: 307, startPoint y: 190, endPoint x: 208, endPoint y: 192, distance: 98.5
click at [227, 192] on input "[DATE]" at bounding box center [280, 189] width 107 height 15
click at [463, 231] on button "Download" at bounding box center [473, 228] width 41 height 17
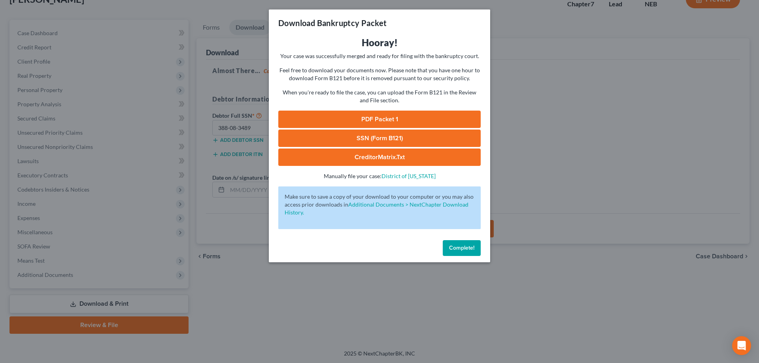
click at [379, 139] on link "SSN (Form B121)" at bounding box center [379, 138] width 203 height 17
click at [392, 121] on link "PDF Packet 1" at bounding box center [379, 119] width 203 height 17
click at [465, 248] on span "Complete!" at bounding box center [461, 248] width 25 height 7
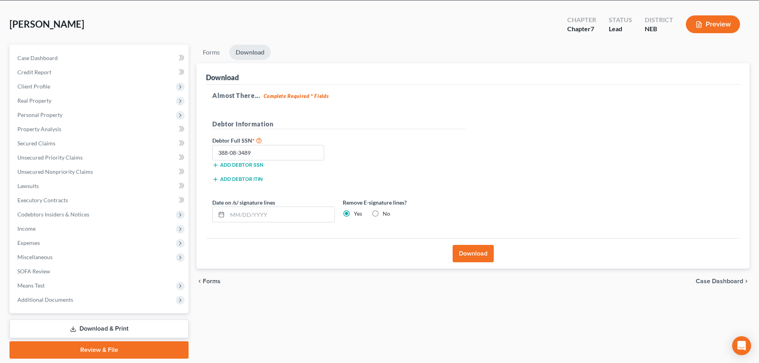
scroll to position [0, 0]
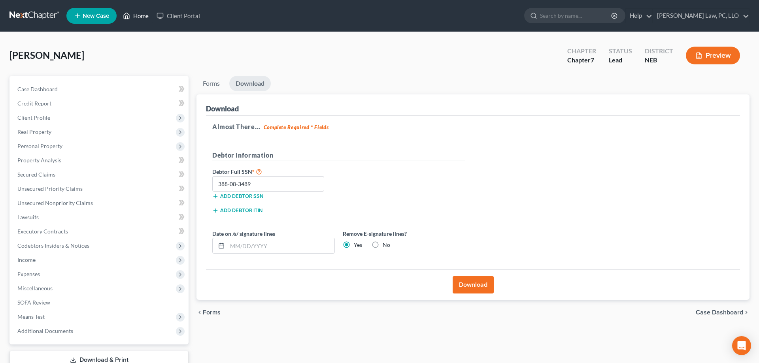
click at [146, 15] on link "Home" at bounding box center [136, 16] width 34 height 14
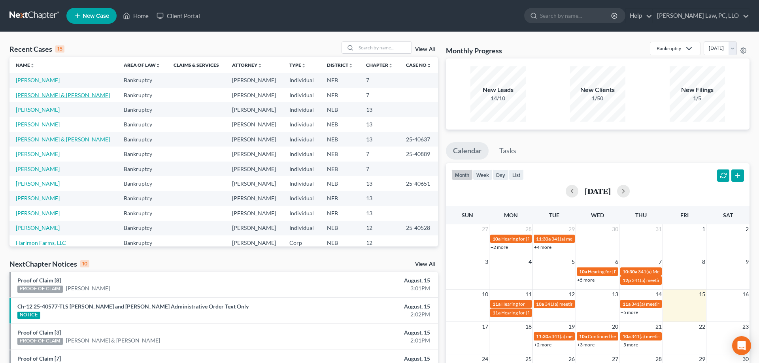
click at [66, 94] on link "[PERSON_NAME] & [PERSON_NAME]" at bounding box center [63, 95] width 94 height 7
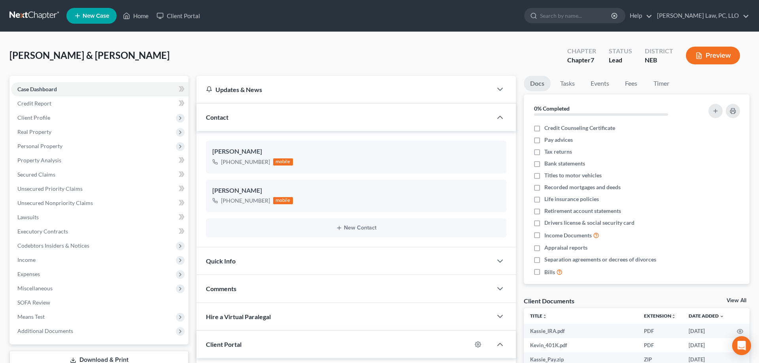
scroll to position [107, 0]
click at [134, 19] on link "Home" at bounding box center [136, 16] width 34 height 14
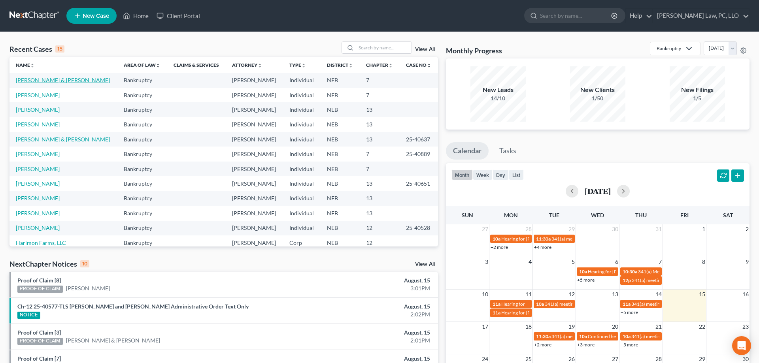
click at [68, 83] on link "[PERSON_NAME] & [PERSON_NAME]" at bounding box center [63, 80] width 94 height 7
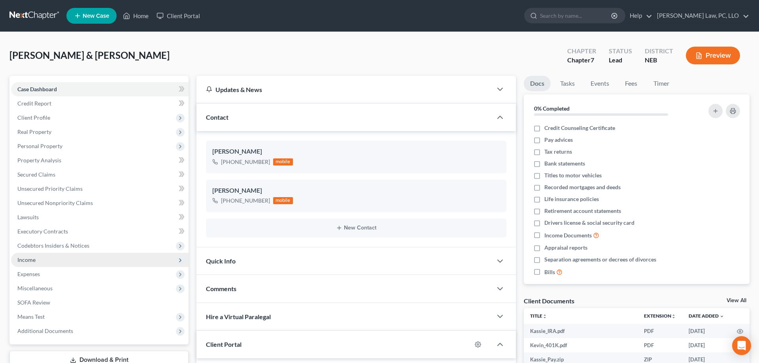
scroll to position [107, 0]
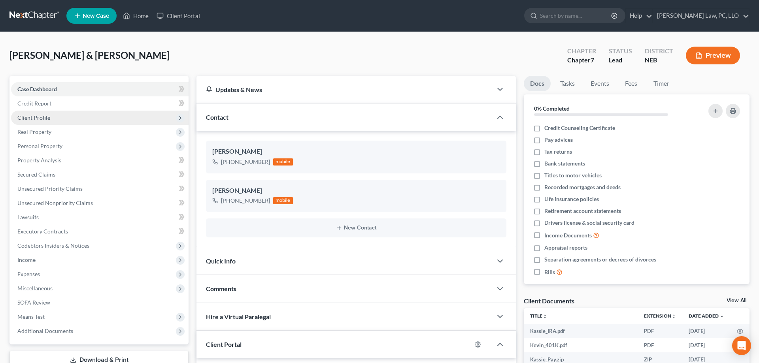
click at [58, 118] on span "Client Profile" at bounding box center [100, 118] width 178 height 14
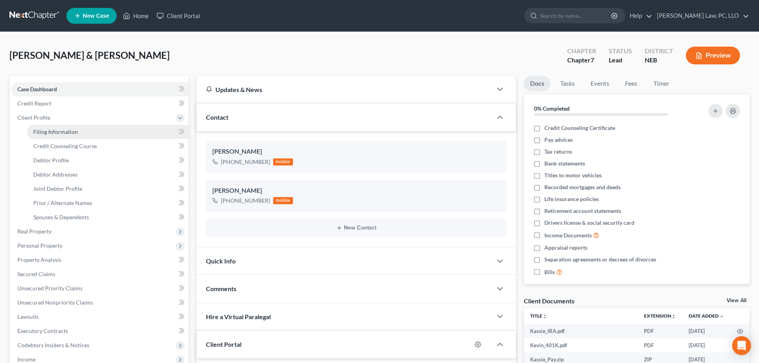
click at [69, 132] on span "Filing Information" at bounding box center [55, 132] width 45 height 7
select select "1"
select select "0"
select select "48"
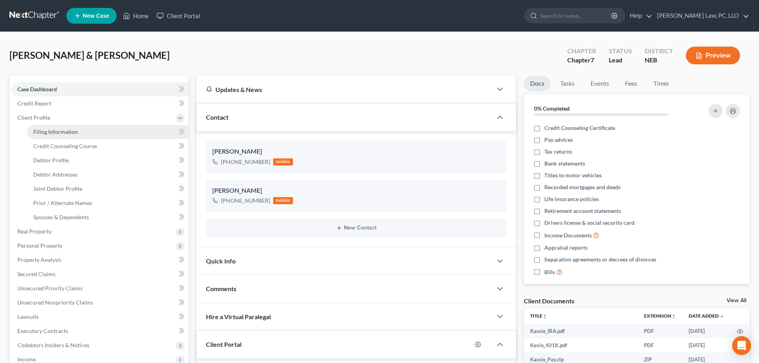
select select "0"
select select "30"
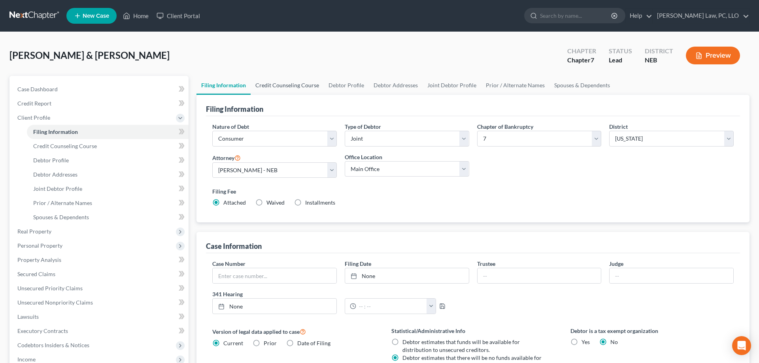
click at [306, 85] on link "Credit Counseling Course" at bounding box center [287, 85] width 73 height 19
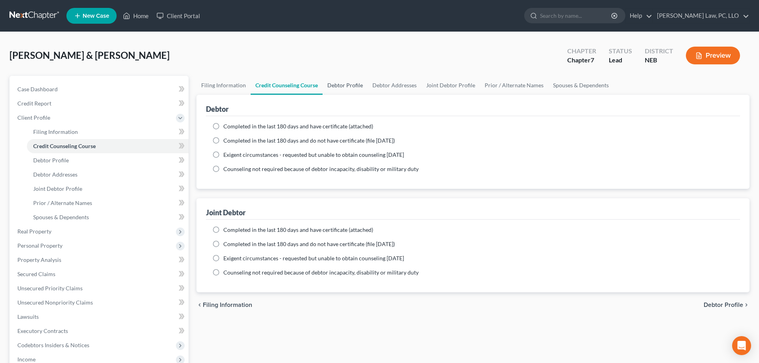
click at [339, 83] on link "Debtor Profile" at bounding box center [345, 85] width 45 height 19
select select "1"
select select "3"
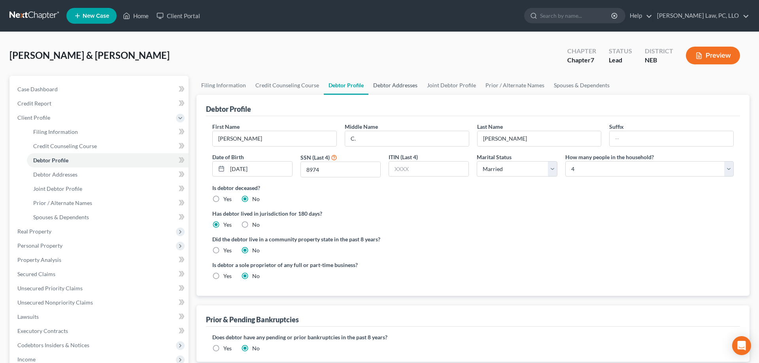
click at [388, 88] on link "Debtor Addresses" at bounding box center [396, 85] width 54 height 19
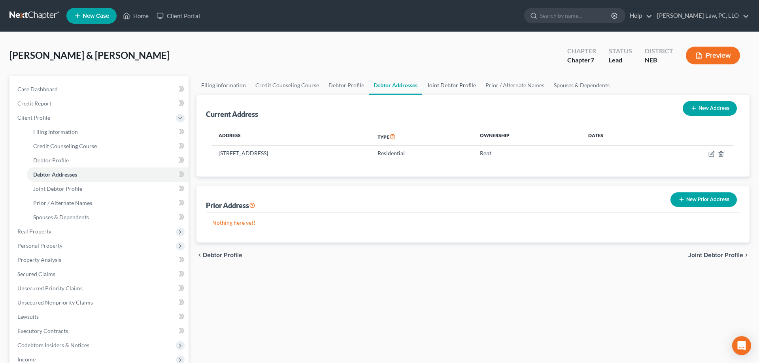
click at [439, 88] on link "Joint Debtor Profile" at bounding box center [451, 85] width 59 height 19
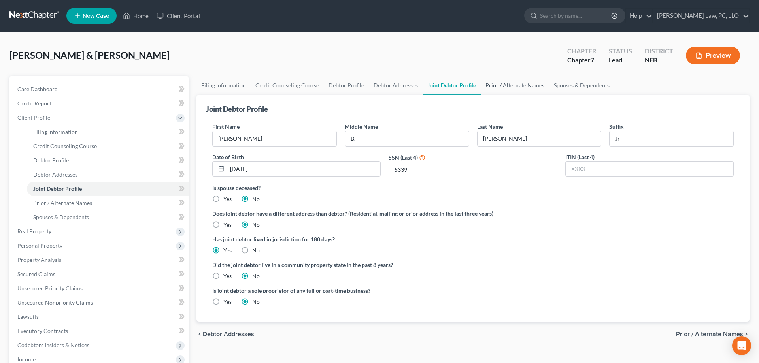
click at [522, 85] on link "Prior / Alternate Names" at bounding box center [515, 85] width 68 height 19
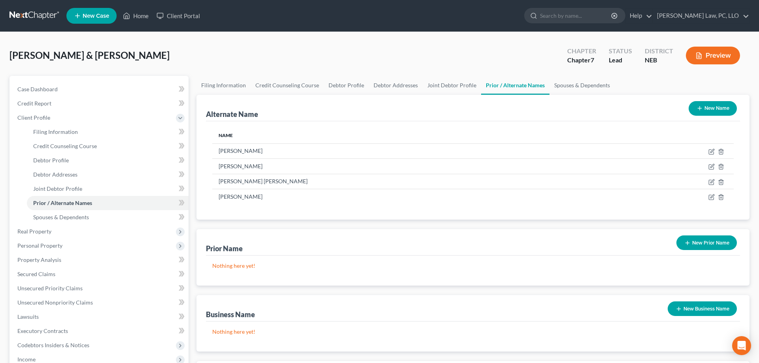
click at [698, 111] on icon "button" at bounding box center [700, 108] width 6 height 6
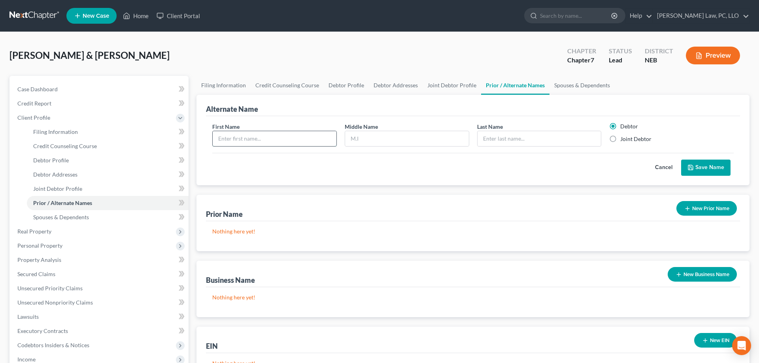
click at [320, 138] on input "text" at bounding box center [275, 138] width 124 height 15
type input "[PERSON_NAME]"
type input "B"
type input "[PERSON_NAME]"
click at [621, 142] on label "Joint Debtor" at bounding box center [636, 139] width 31 height 8
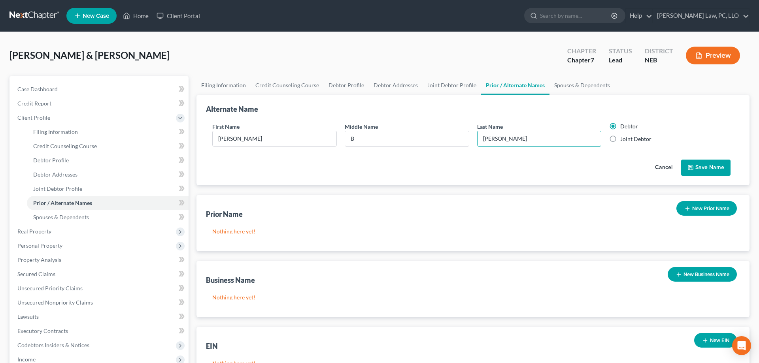
click at [624, 140] on input "Joint Debtor" at bounding box center [626, 137] width 5 height 5
radio input "true"
radio input "false"
click at [696, 165] on button "Save Name" at bounding box center [705, 168] width 49 height 17
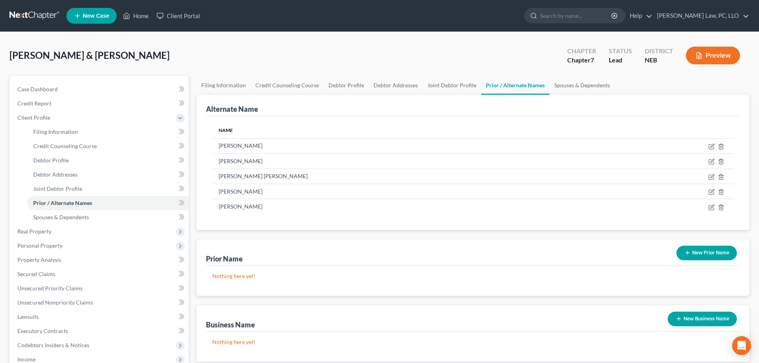
click at [700, 57] on icon "button" at bounding box center [699, 55] width 7 height 7
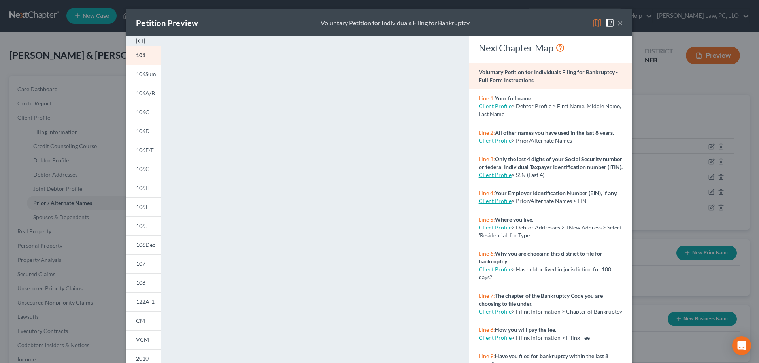
click at [623, 23] on div "Petition Preview Voluntary Petition for Individuals Filing for Bankruptcy ×" at bounding box center [380, 22] width 506 height 27
click at [618, 24] on button "×" at bounding box center [621, 22] width 6 height 9
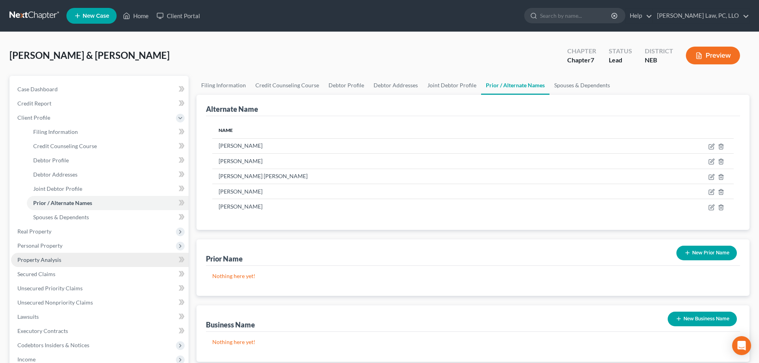
click at [59, 256] on link "Property Analysis" at bounding box center [100, 260] width 178 height 14
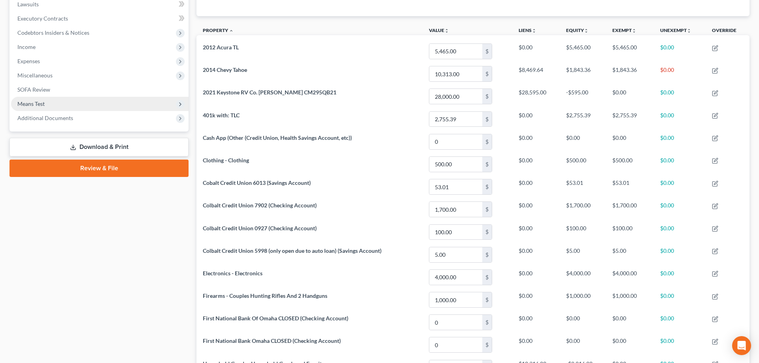
scroll to position [52, 0]
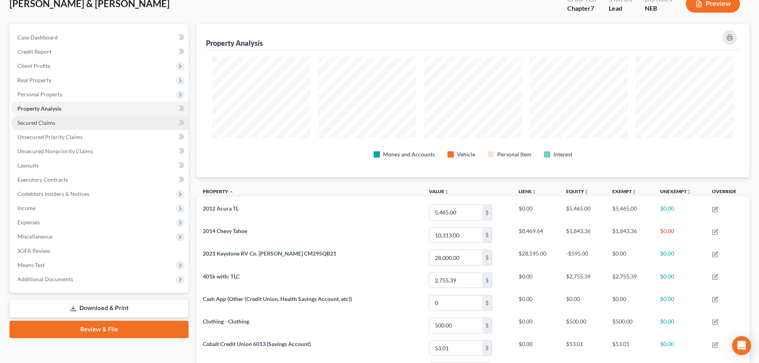
click at [57, 126] on link "Secured Claims" at bounding box center [100, 123] width 178 height 14
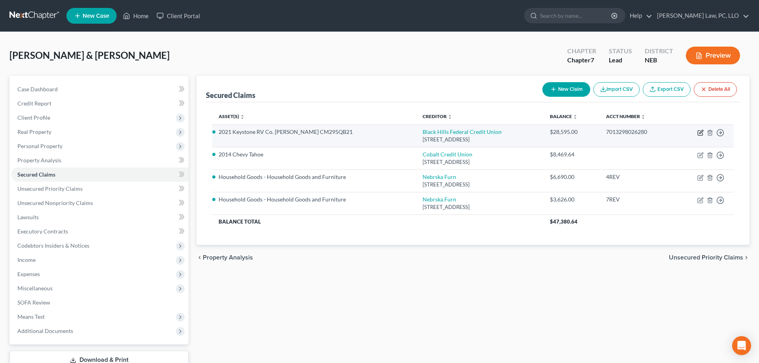
click at [700, 131] on icon "button" at bounding box center [700, 133] width 5 height 5
select select "43"
select select "0"
select select "2"
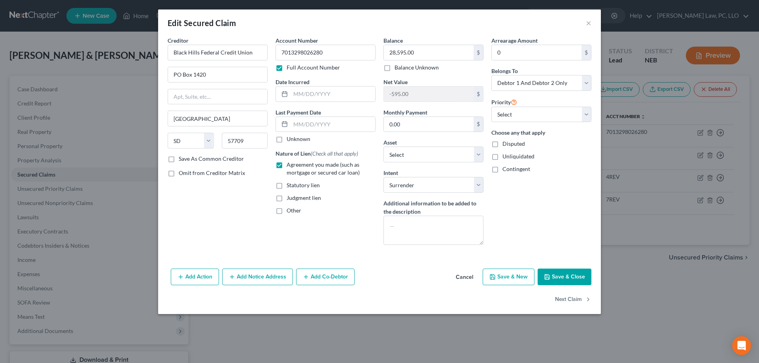
click at [462, 277] on button "Cancel" at bounding box center [465, 278] width 30 height 16
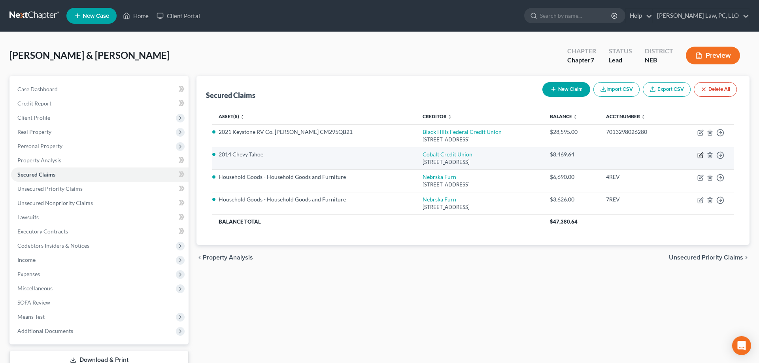
click at [702, 155] on icon "button" at bounding box center [702, 155] width 4 height 4
select select "30"
select select "5"
select select "2"
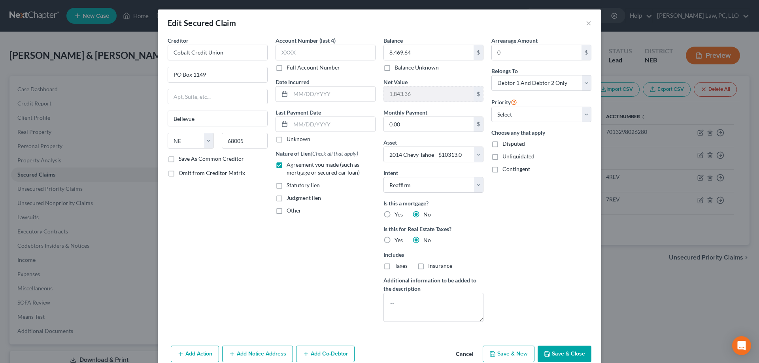
click at [461, 352] on button "Cancel" at bounding box center [465, 355] width 30 height 16
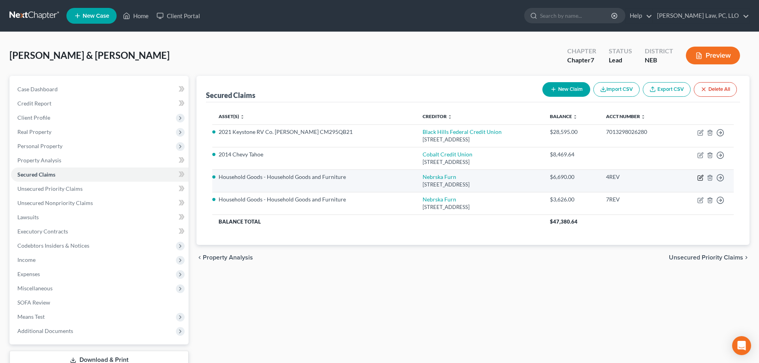
click at [699, 177] on icon "button" at bounding box center [701, 178] width 6 height 6
select select "30"
select select "7"
select select "2"
select select "0"
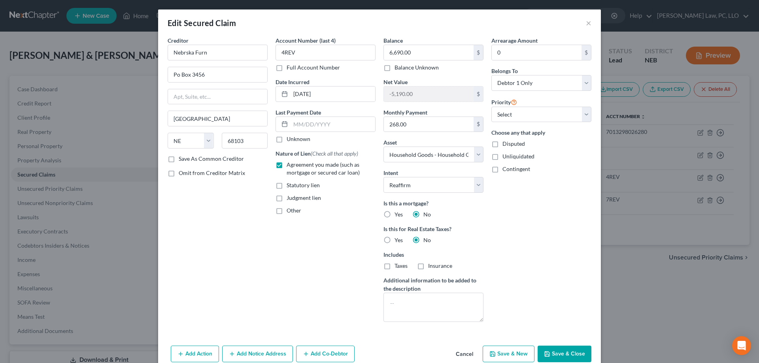
click at [463, 354] on button "Cancel" at bounding box center [465, 355] width 30 height 16
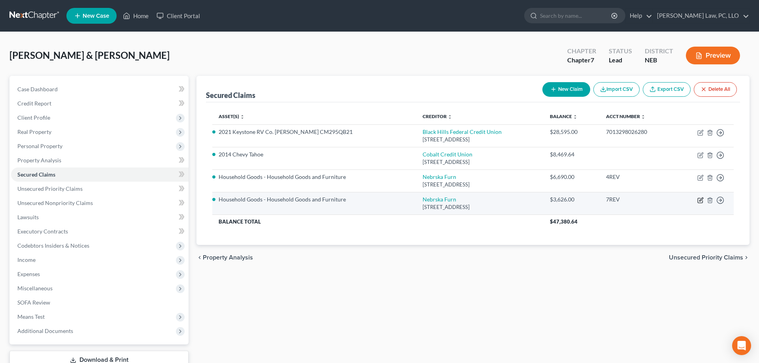
click at [701, 201] on icon "button" at bounding box center [701, 200] width 6 height 6
select select "30"
select select "7"
select select "2"
select select "1"
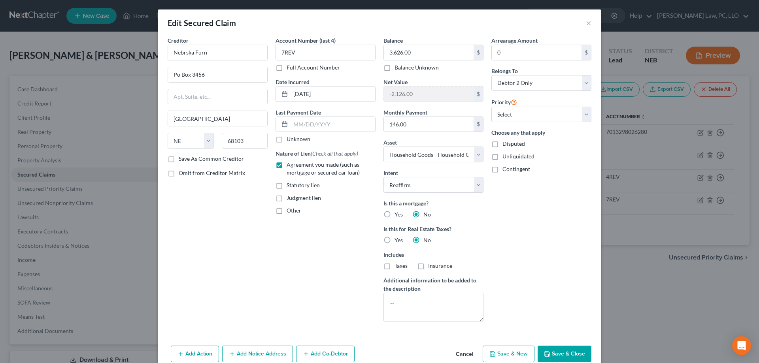
click at [466, 355] on button "Cancel" at bounding box center [465, 355] width 30 height 16
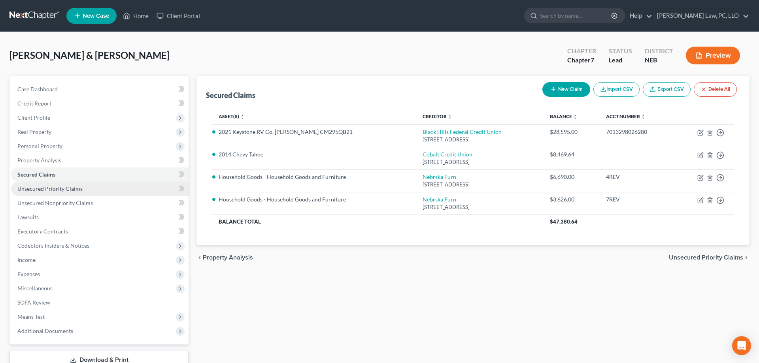
click at [60, 191] on span "Unsecured Priority Claims" at bounding box center [49, 189] width 65 height 7
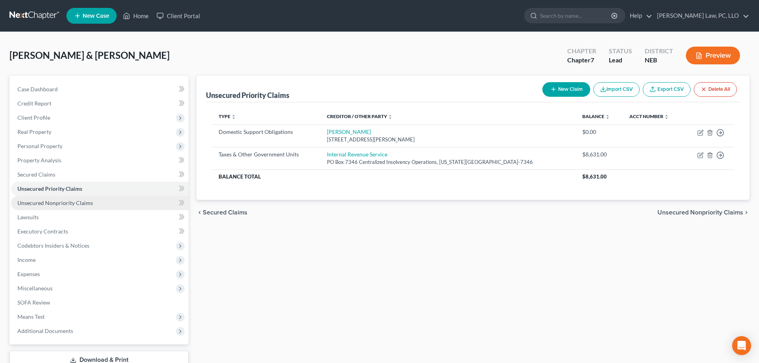
click at [65, 203] on span "Unsecured Nonpriority Claims" at bounding box center [55, 203] width 76 height 7
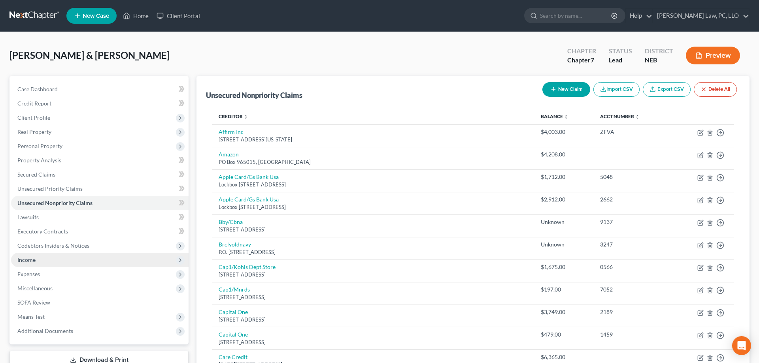
click at [46, 266] on span "Income" at bounding box center [100, 260] width 178 height 14
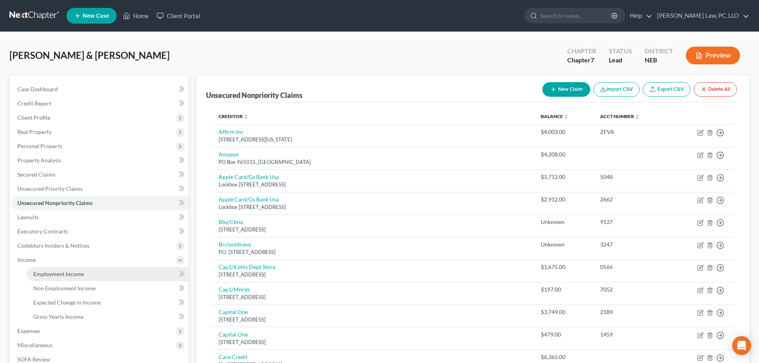
click at [49, 274] on span "Employment Income" at bounding box center [58, 274] width 51 height 7
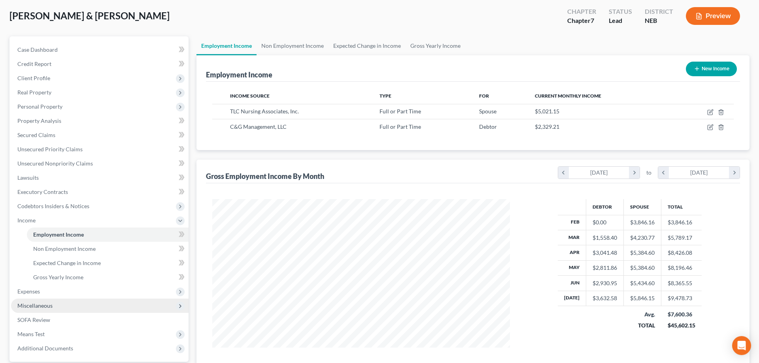
scroll to position [113, 0]
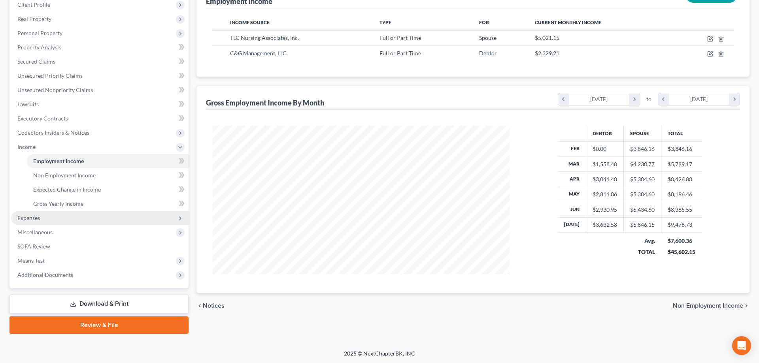
click at [78, 218] on span "Expenses" at bounding box center [100, 218] width 178 height 14
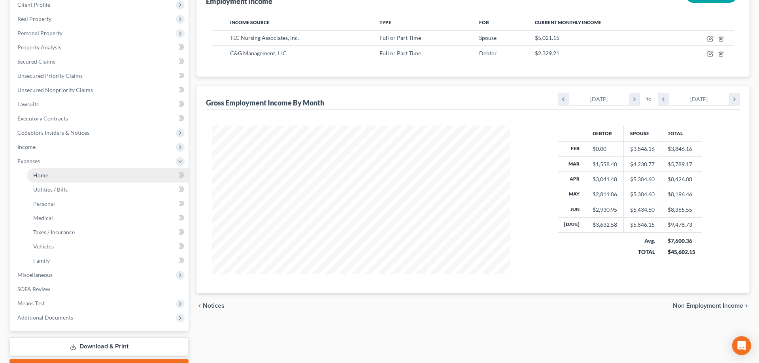
click at [63, 180] on link "Home" at bounding box center [108, 175] width 162 height 14
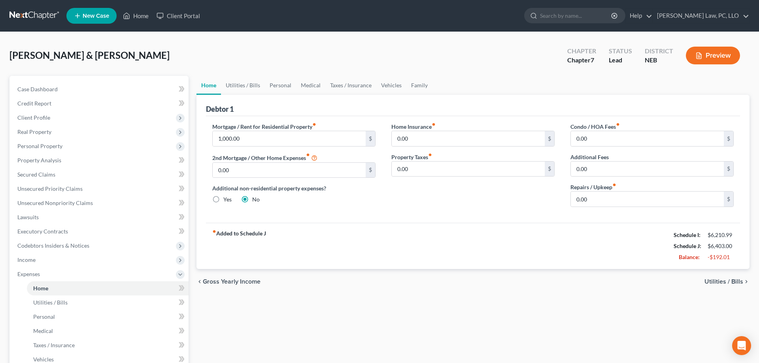
scroll to position [156, 0]
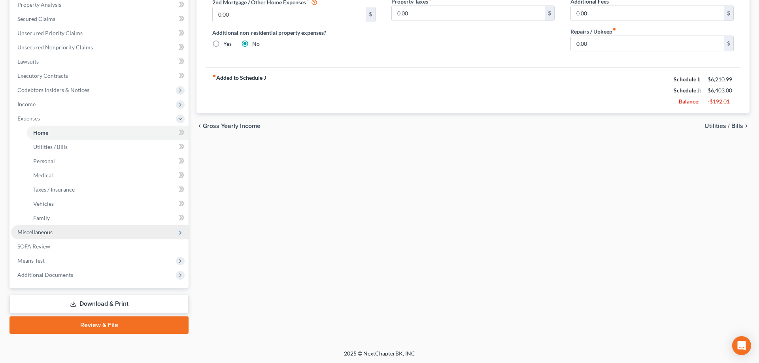
click at [67, 231] on span "Miscellaneous" at bounding box center [100, 232] width 178 height 14
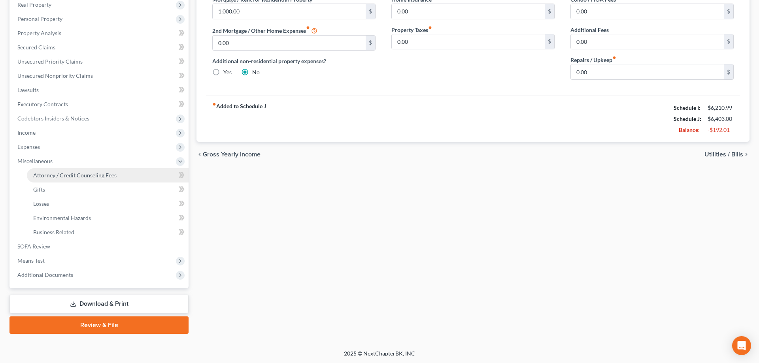
click at [88, 176] on span "Attorney / Credit Counseling Fees" at bounding box center [74, 175] width 83 height 7
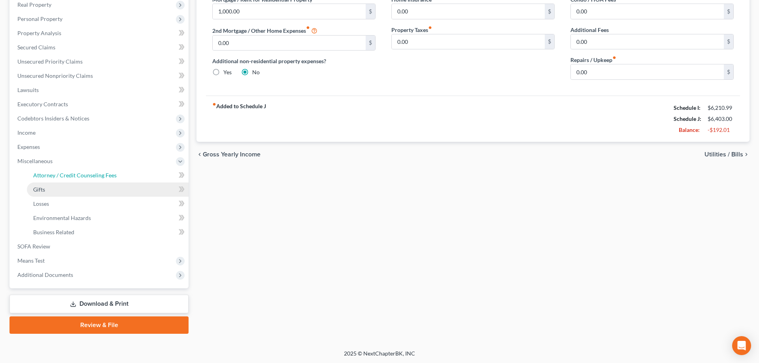
select select "2"
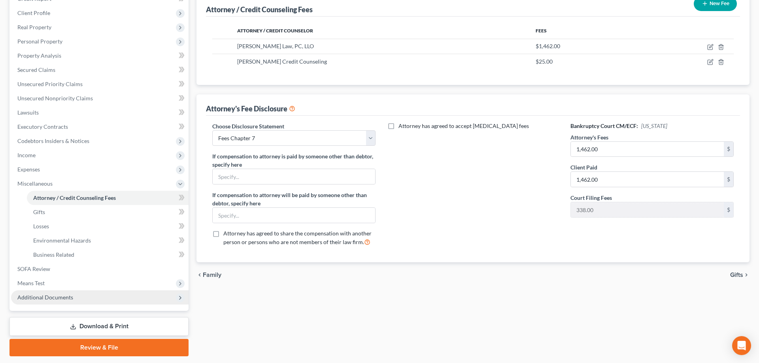
scroll to position [127, 0]
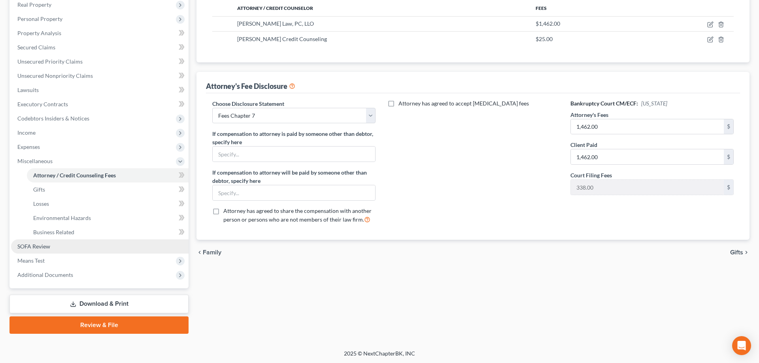
click at [57, 248] on link "SOFA Review" at bounding box center [100, 247] width 178 height 14
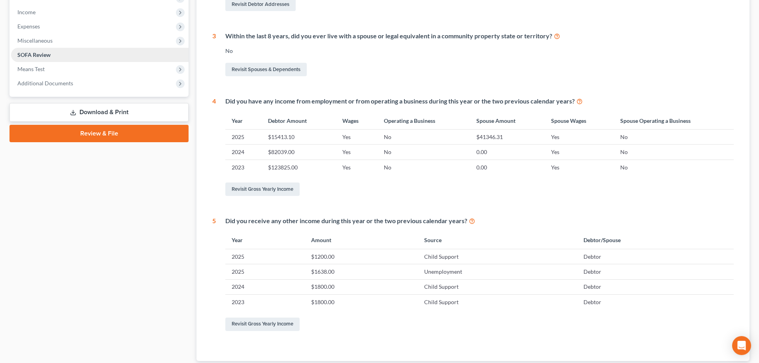
scroll to position [121, 0]
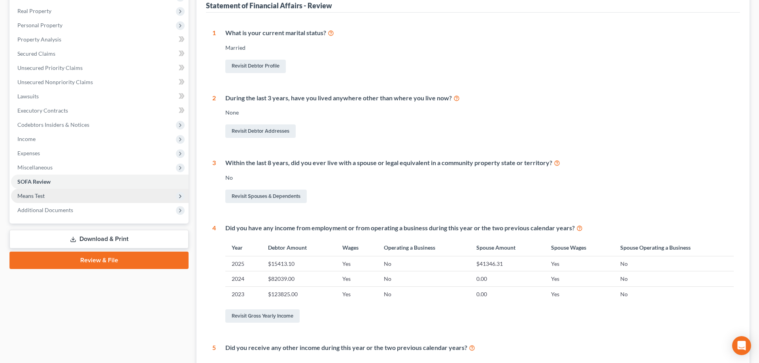
click at [43, 192] on span "Means Test" at bounding box center [100, 196] width 178 height 14
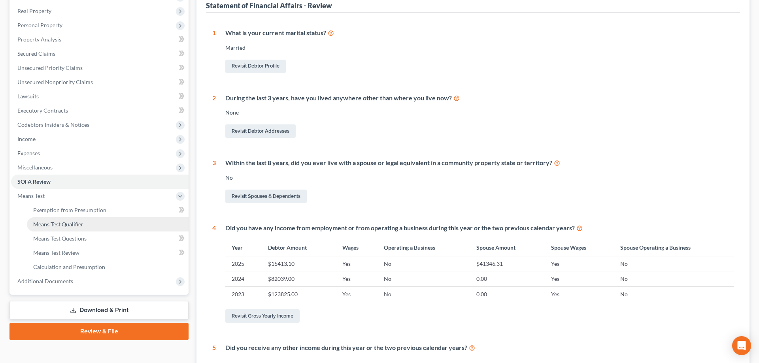
click at [76, 224] on span "Means Test Qualifier" at bounding box center [58, 224] width 50 height 7
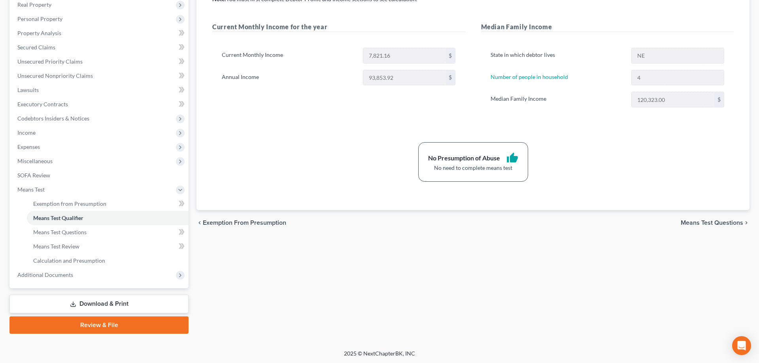
click at [80, 309] on link "Download & Print" at bounding box center [98, 304] width 179 height 19
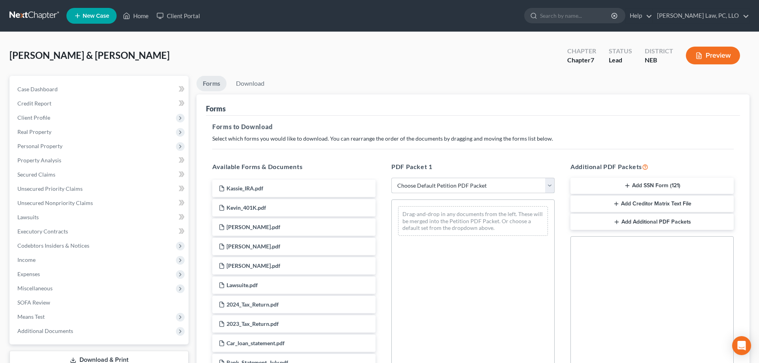
click at [392, 178] on select "Choose Default Petition PDF Packet Complete Bankruptcy Petition (all forms and …" at bounding box center [473, 186] width 163 height 16
select select "4"
click option "Chapter 7 Packet for Filing" at bounding box center [0, 0] width 0 height 0
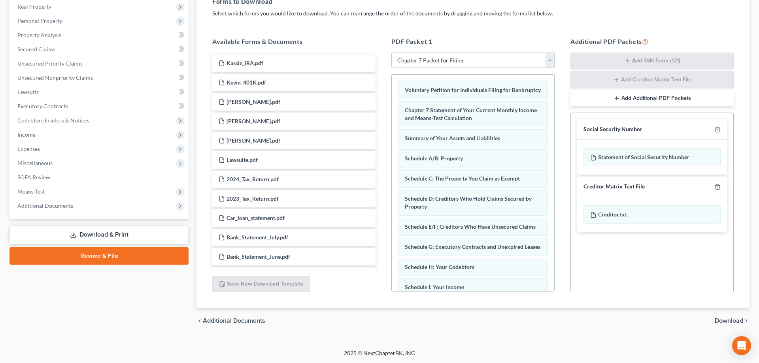
click at [733, 318] on span "Download" at bounding box center [729, 321] width 28 height 6
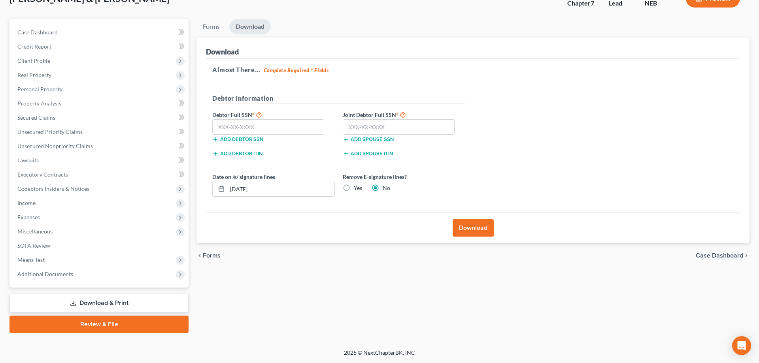
scroll to position [56, 0]
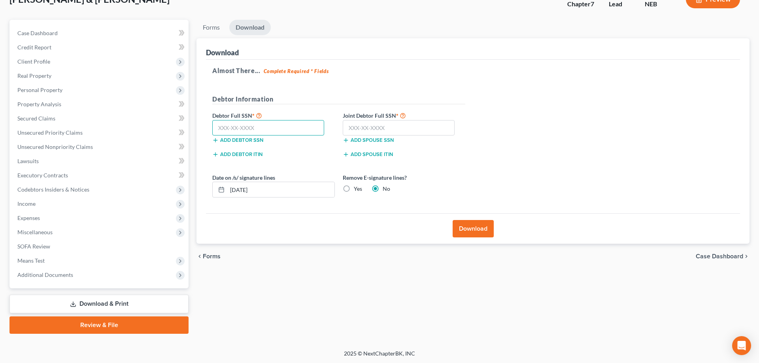
click at [293, 130] on input "text" at bounding box center [268, 128] width 112 height 16
type input "506-15-8974"
click at [433, 131] on input "text" at bounding box center [399, 128] width 112 height 16
type input "507-13-5339"
click at [354, 186] on label "Yes" at bounding box center [358, 189] width 8 height 8
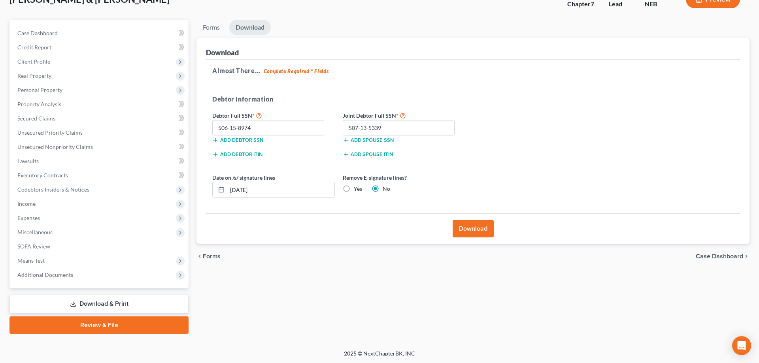
click at [357, 186] on input "Yes" at bounding box center [359, 187] width 5 height 5
radio input "true"
radio input "false"
drag, startPoint x: 318, startPoint y: 188, endPoint x: 149, endPoint y: 184, distance: 169.3
click at [227, 184] on input "[DATE]" at bounding box center [280, 189] width 107 height 15
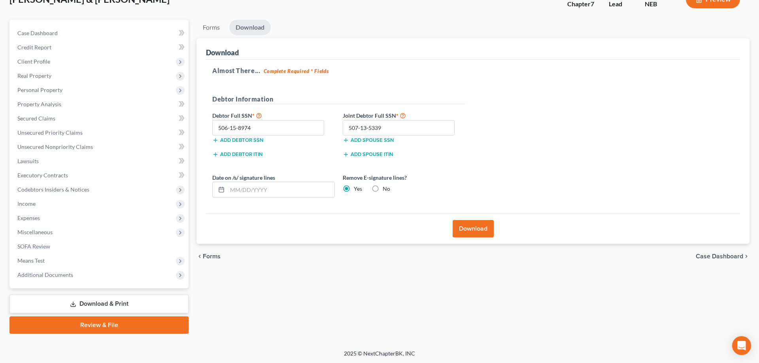
click at [486, 229] on button "Download" at bounding box center [473, 228] width 41 height 17
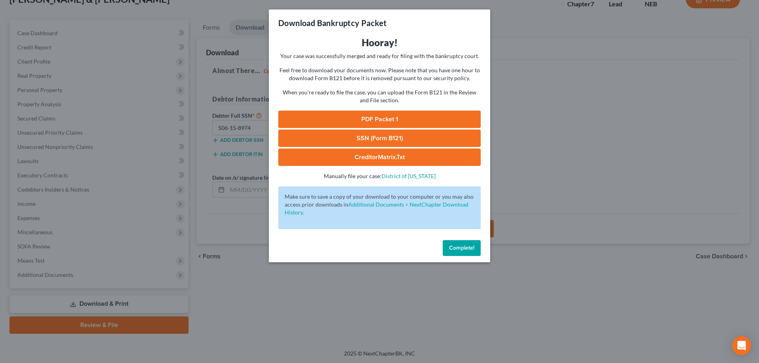
click at [400, 142] on link "SSN (Form B121)" at bounding box center [379, 138] width 203 height 17
click at [371, 119] on link "PDF Packet 1" at bounding box center [379, 119] width 203 height 17
click at [471, 255] on button "Complete!" at bounding box center [462, 248] width 38 height 16
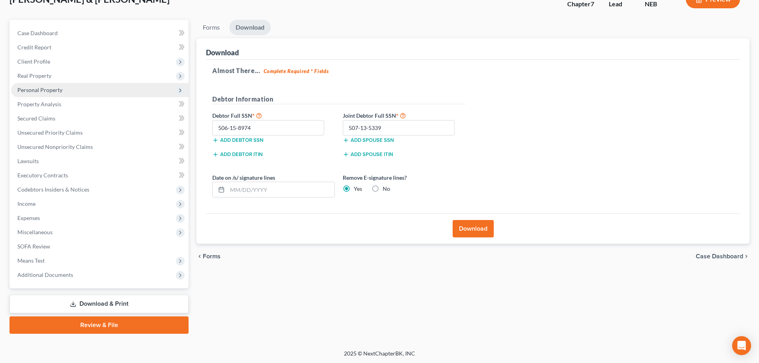
scroll to position [0, 0]
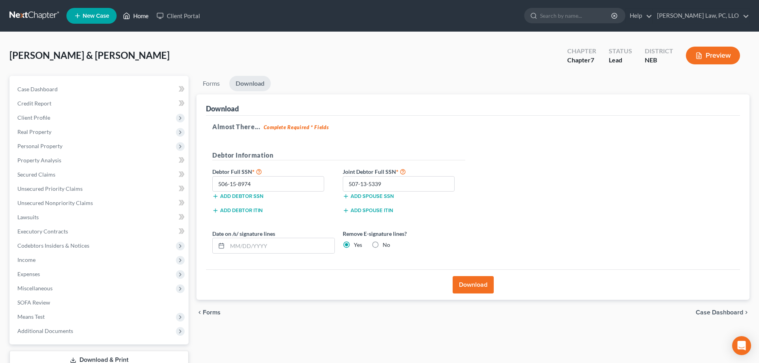
click at [137, 18] on link "Home" at bounding box center [136, 16] width 34 height 14
